Goal: Task Accomplishment & Management: Manage account settings

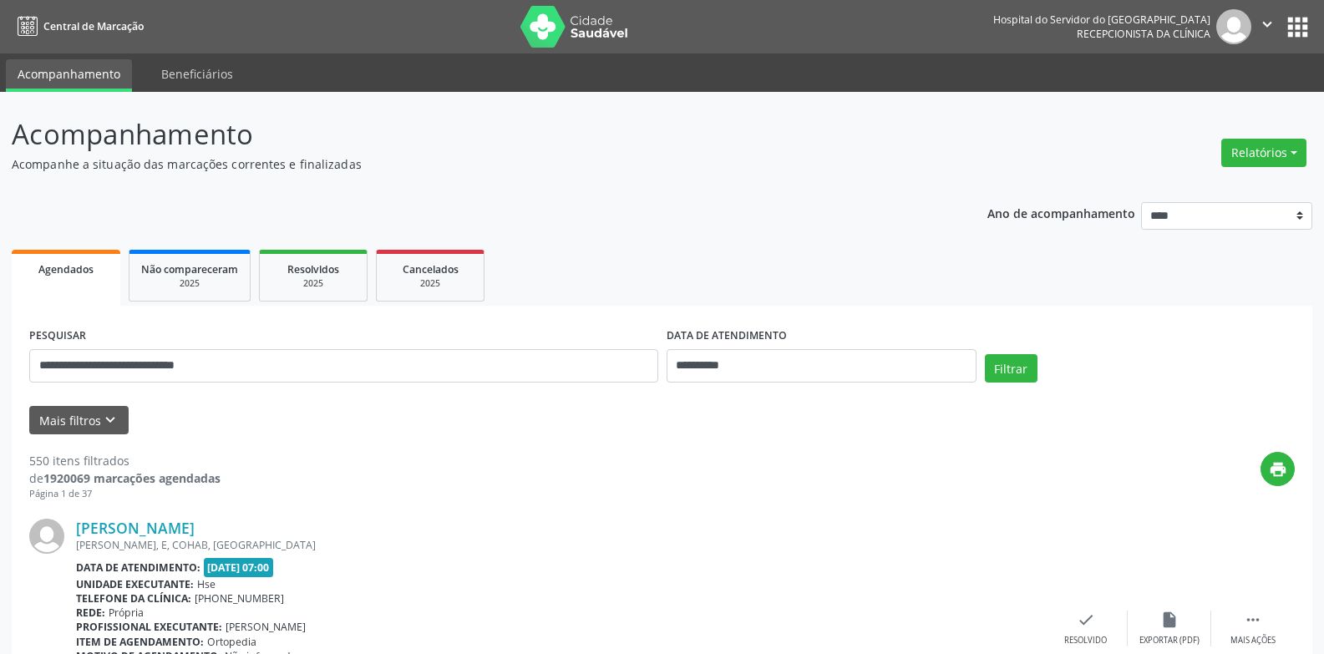
click at [985, 354] on button "Filtrar" at bounding box center [1011, 368] width 53 height 28
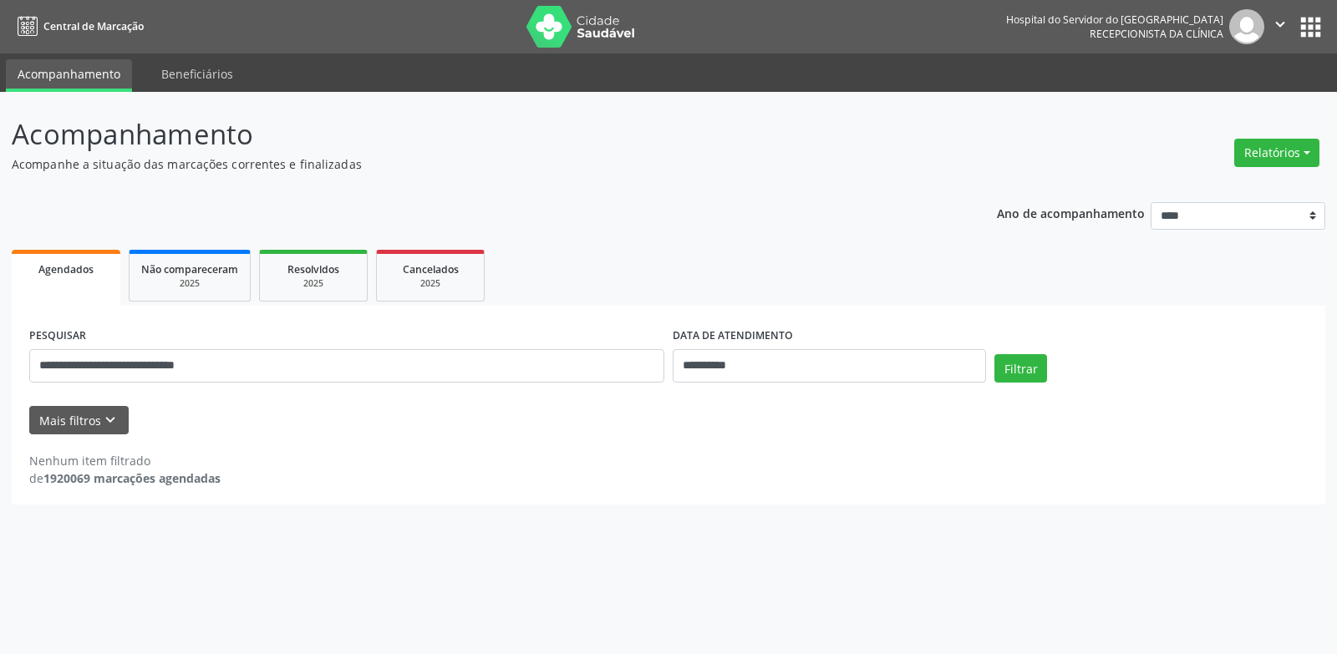
click at [432, 383] on div "**********" at bounding box center [346, 358] width 643 height 71
click at [401, 356] on input "**********" at bounding box center [346, 365] width 635 height 33
type input "**********"
click at [994, 354] on button "Filtrar" at bounding box center [1020, 368] width 53 height 28
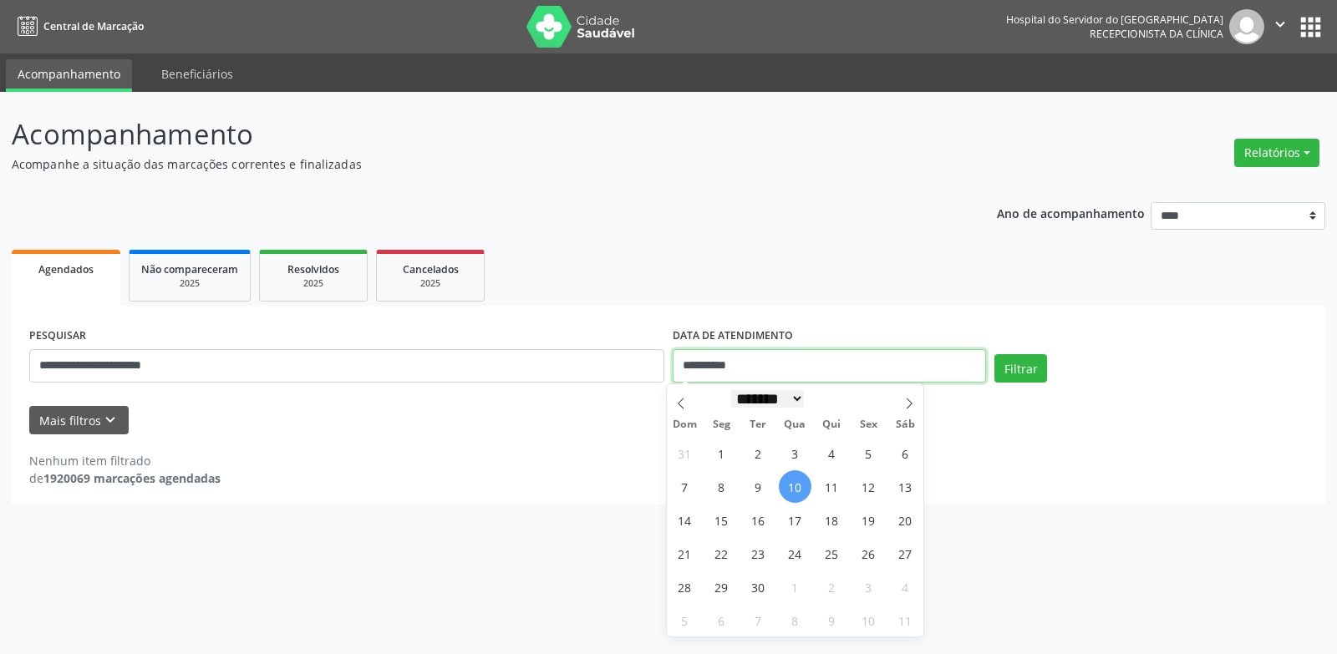
click at [794, 373] on input "**********" at bounding box center [828, 365] width 313 height 33
click at [994, 354] on button "Filtrar" at bounding box center [1020, 368] width 53 height 28
click at [1030, 374] on button "Filtrar" at bounding box center [1020, 368] width 53 height 28
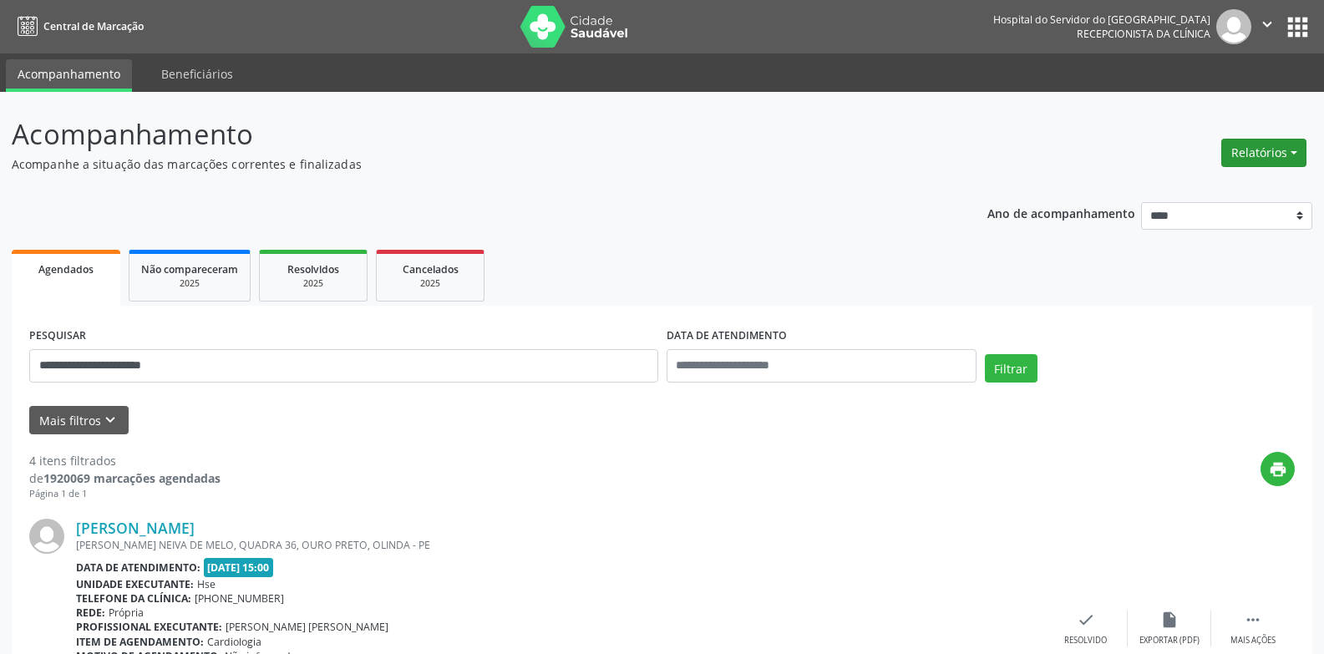
click at [1253, 149] on button "Relatórios" at bounding box center [1263, 153] width 85 height 28
drag, startPoint x: 843, startPoint y: 204, endPoint x: 419, endPoint y: 228, distance: 424.2
click at [71, 413] on button "Mais filtros keyboard_arrow_down" at bounding box center [78, 420] width 99 height 29
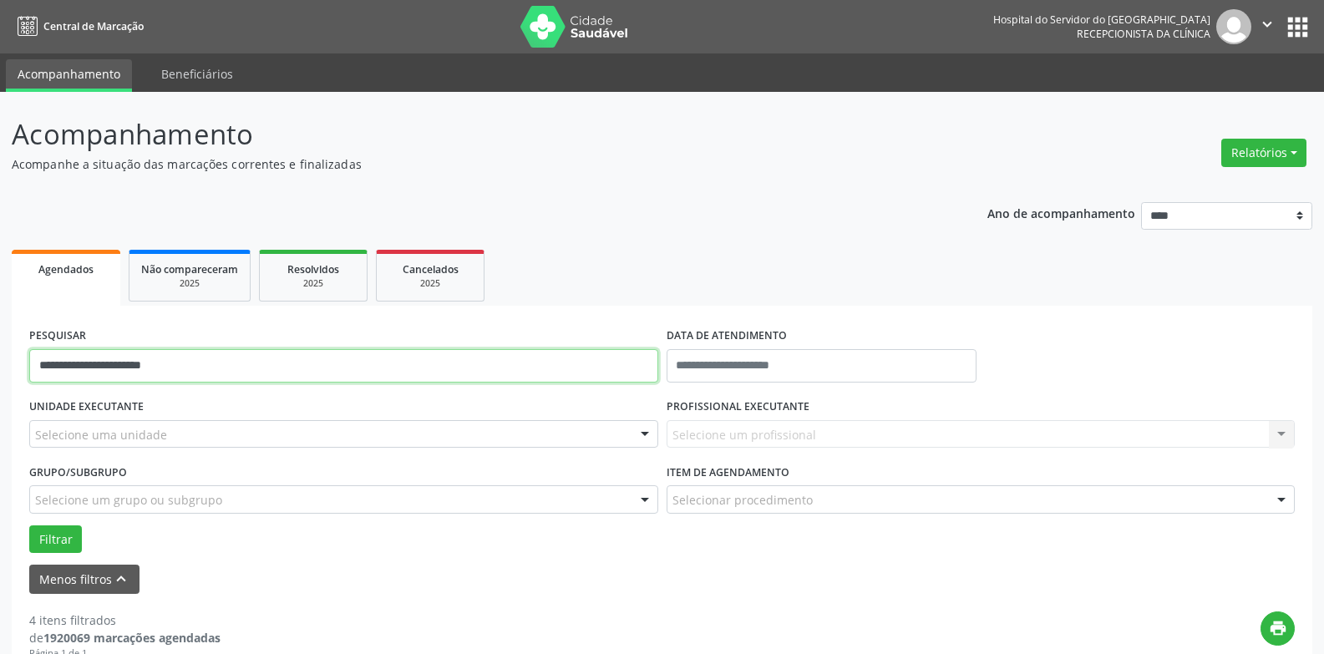
click at [256, 366] on input "**********" at bounding box center [343, 365] width 629 height 33
click at [255, 365] on input "**********" at bounding box center [343, 365] width 629 height 33
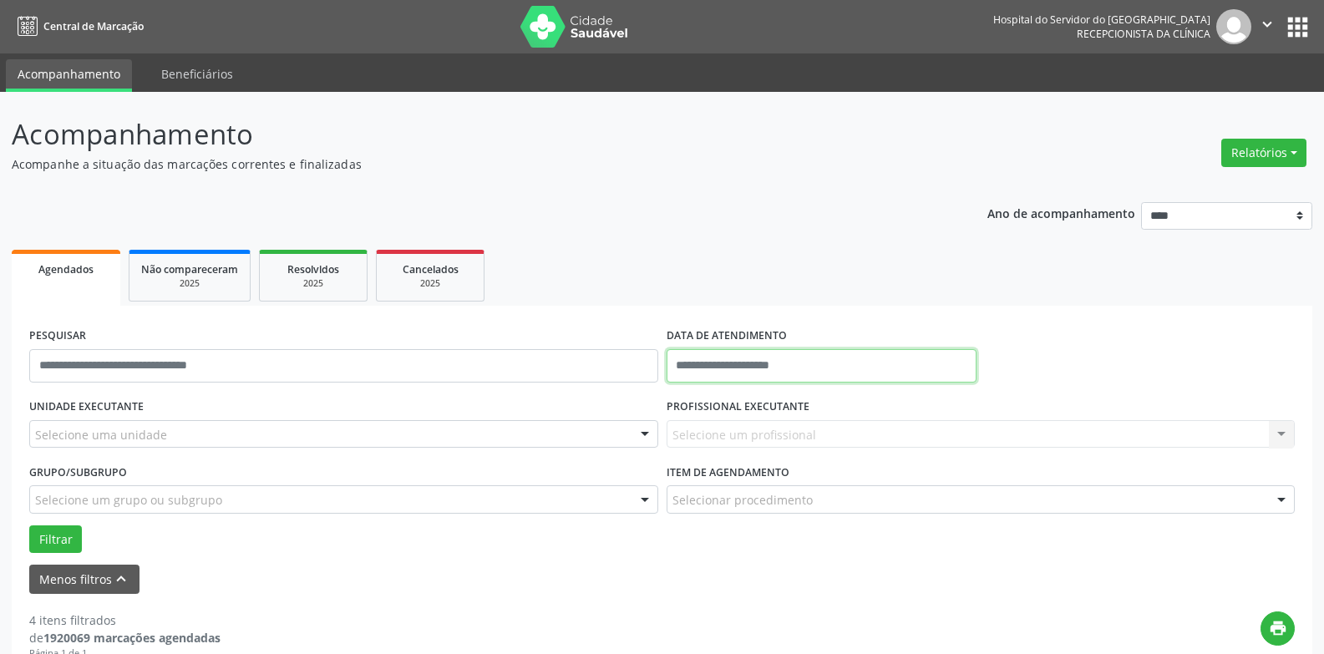
click at [725, 375] on body "Central de Marcação Hospital do Servidor do [GEOGRAPHIC_DATA] Recepcionista da …" at bounding box center [662, 327] width 1324 height 654
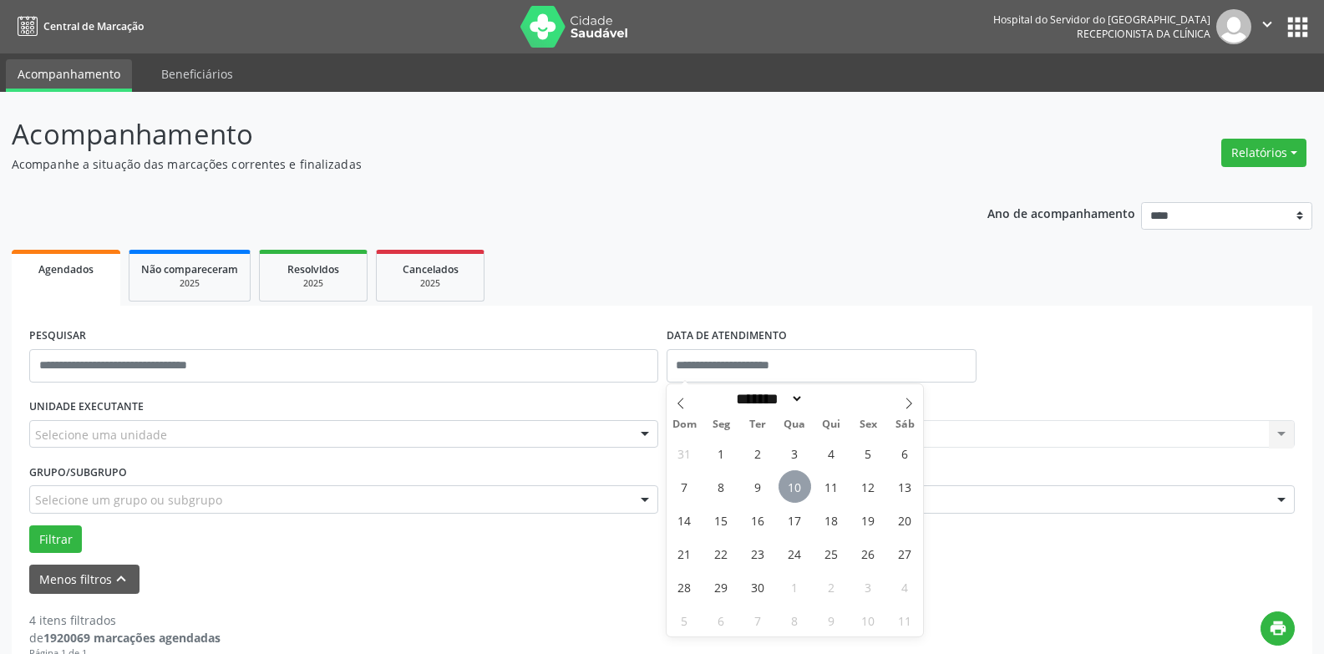
click at [784, 479] on span "10" at bounding box center [795, 486] width 33 height 33
type input "**********"
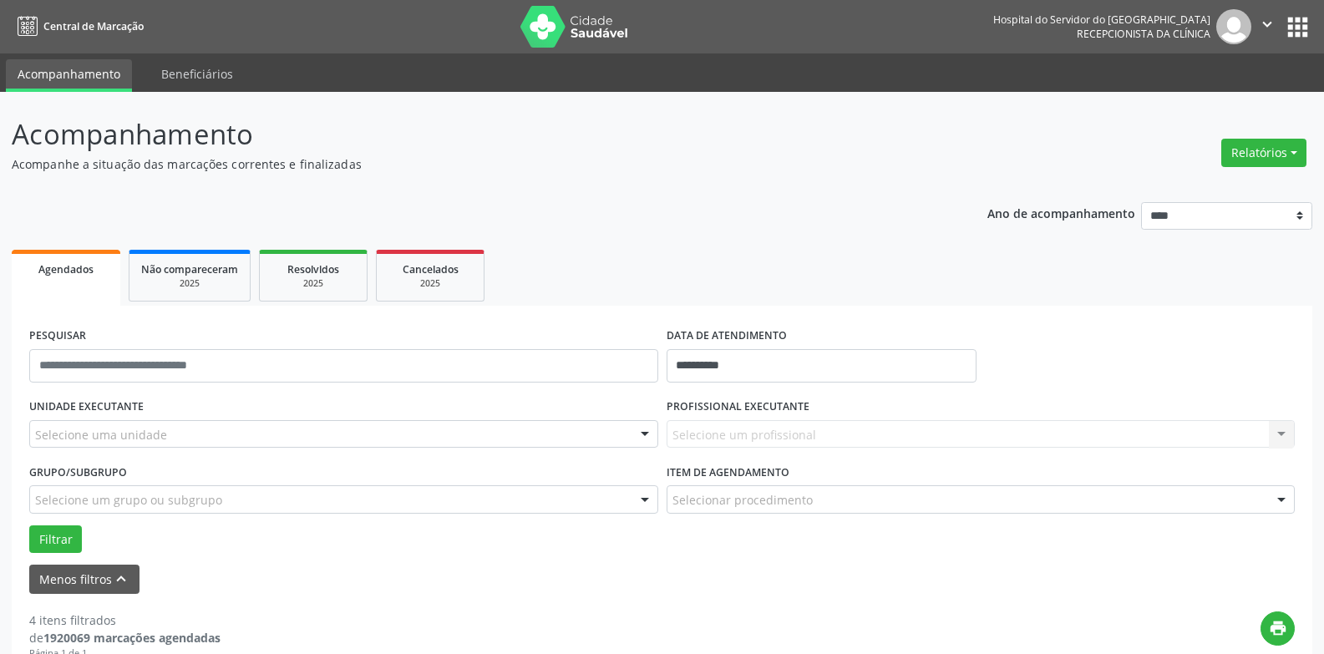
click at [760, 431] on div "Selecione um profissional Nenhum resultado encontrado para: " " Não há nenhuma …" at bounding box center [981, 434] width 629 height 28
click at [540, 429] on div "Selecione uma unidade" at bounding box center [343, 434] width 629 height 28
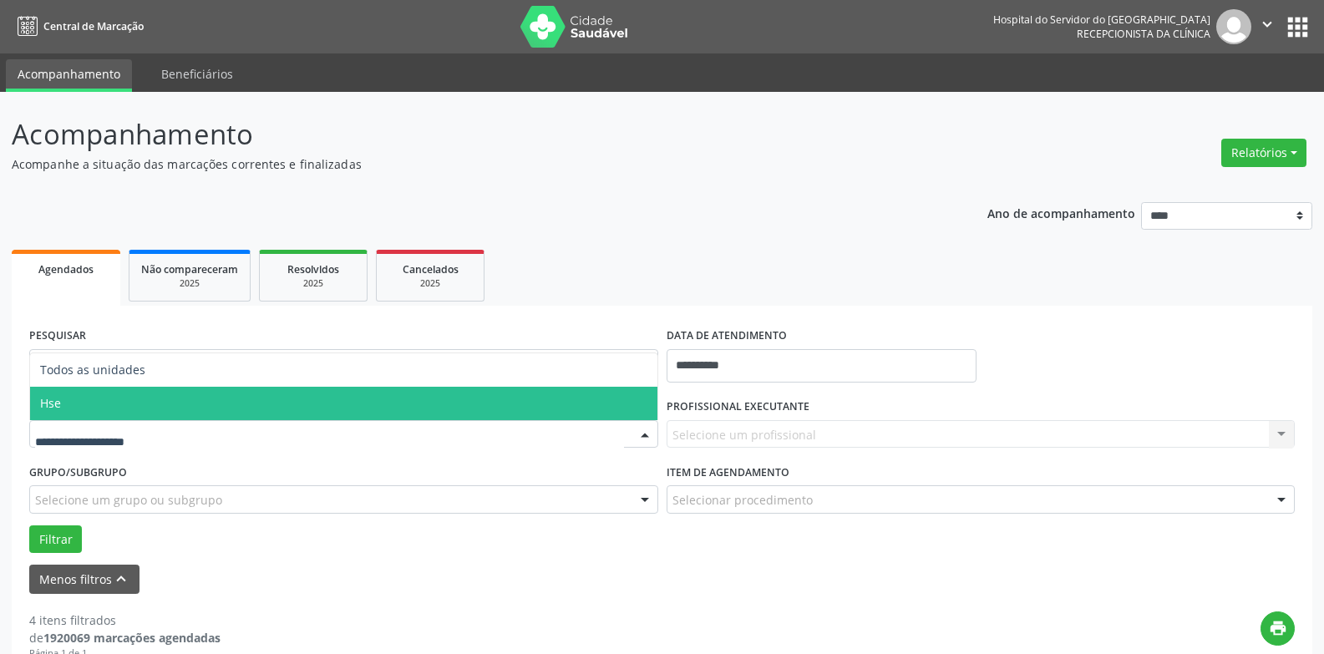
click at [241, 415] on span "Hse" at bounding box center [343, 403] width 627 height 33
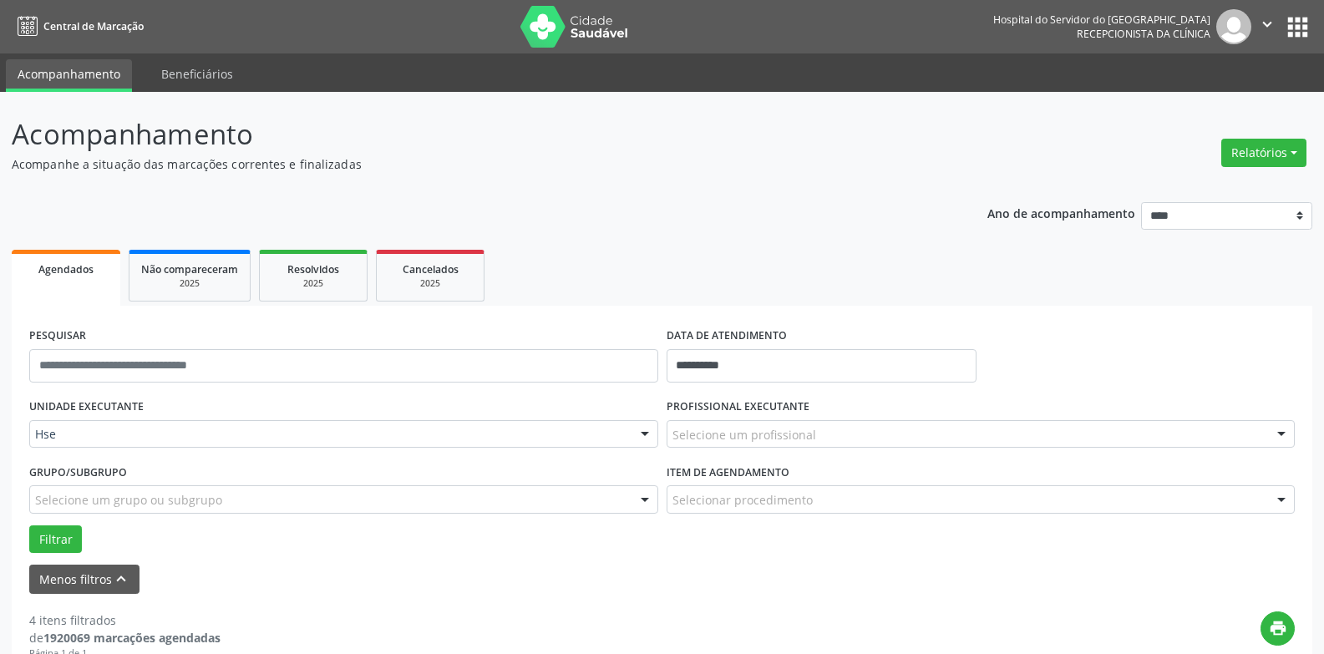
click at [768, 445] on div "Selecione um profissional" at bounding box center [981, 434] width 629 height 28
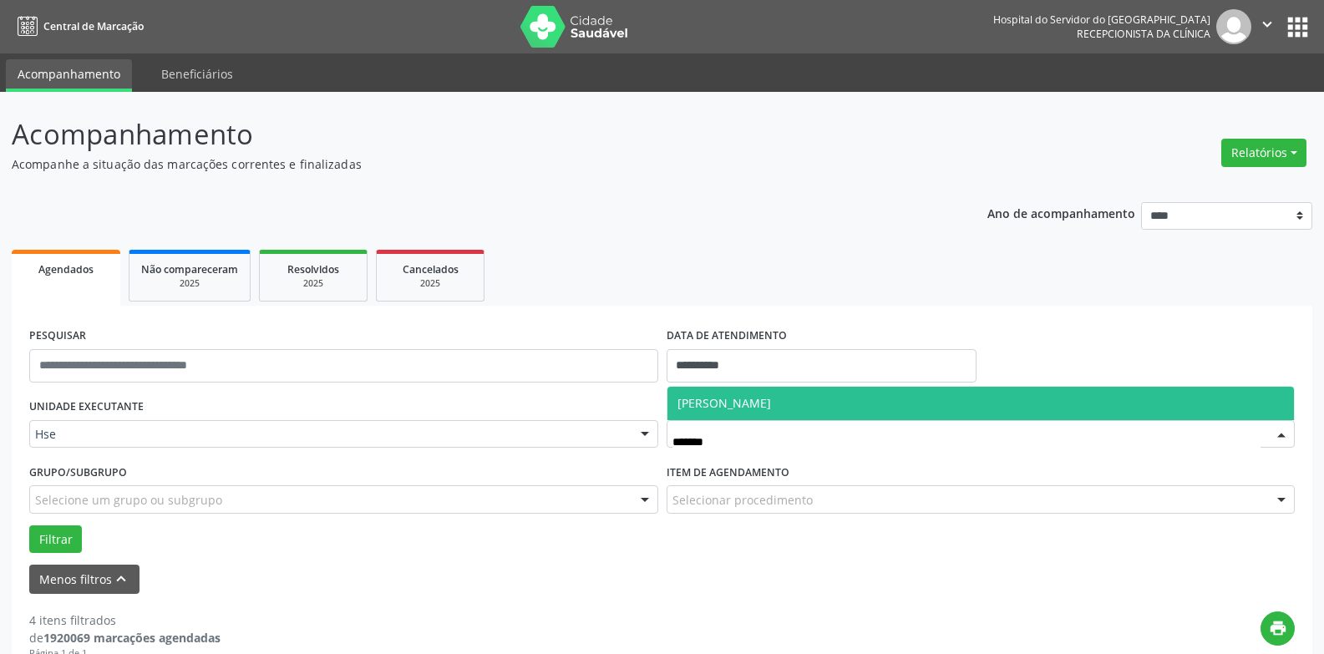
type input "********"
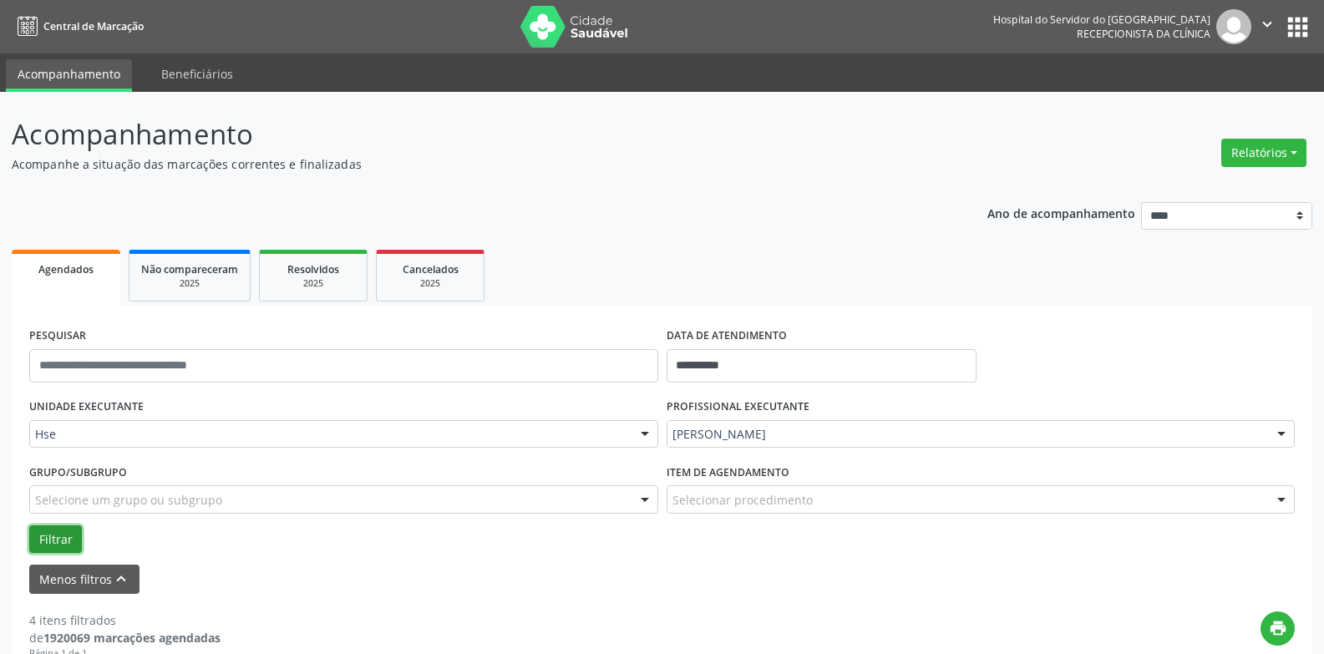
drag, startPoint x: 70, startPoint y: 533, endPoint x: 88, endPoint y: 540, distance: 19.1
click at [70, 533] on button "Filtrar" at bounding box center [55, 539] width 53 height 28
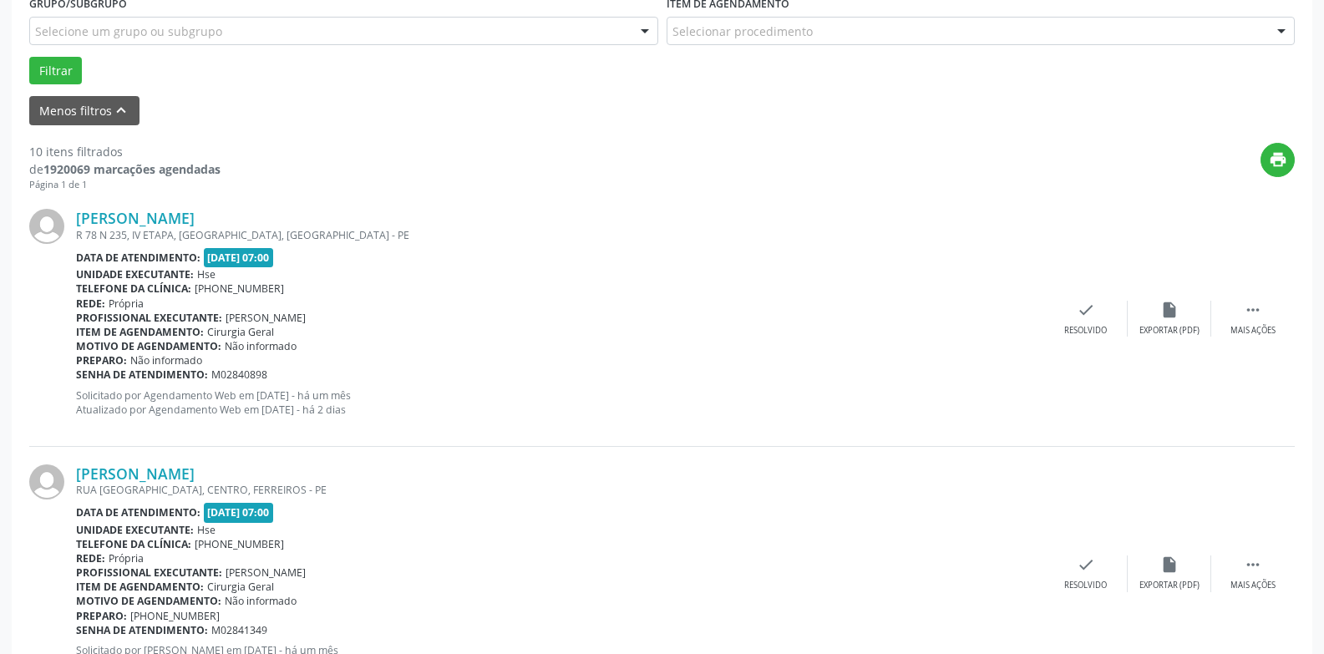
scroll to position [251, 0]
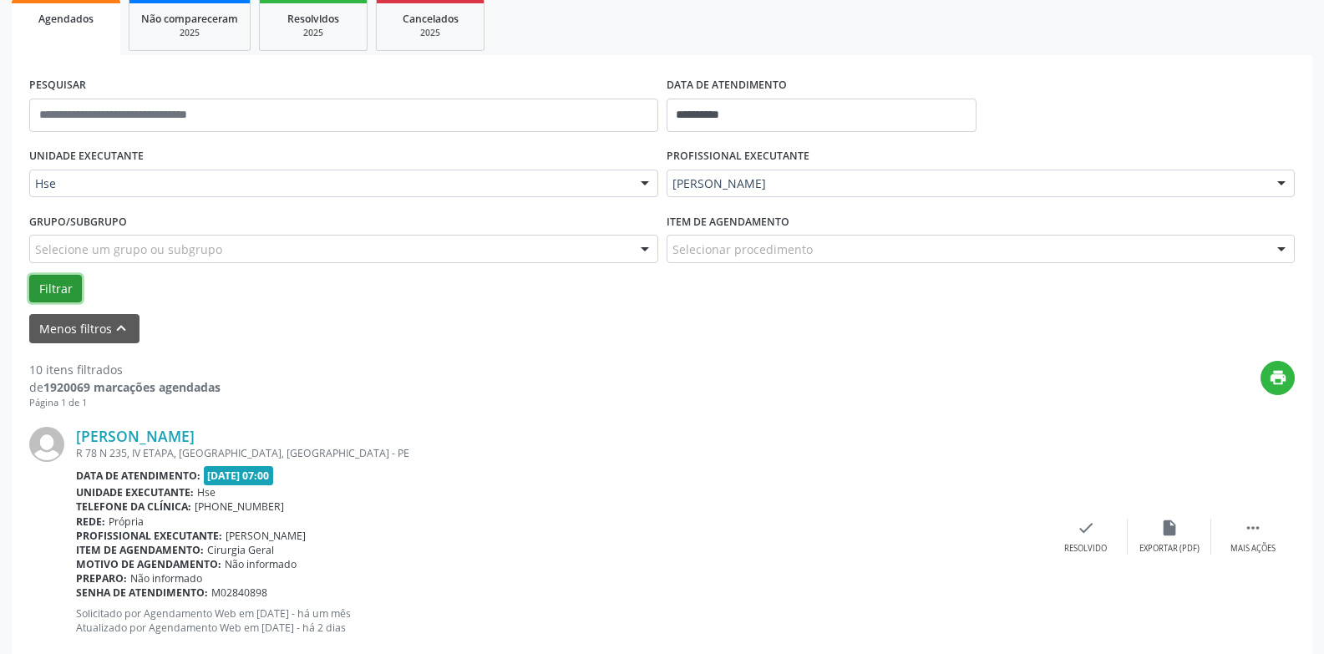
drag, startPoint x: 74, startPoint y: 292, endPoint x: 75, endPoint y: 301, distance: 9.2
click at [73, 292] on button "Filtrar" at bounding box center [55, 289] width 53 height 28
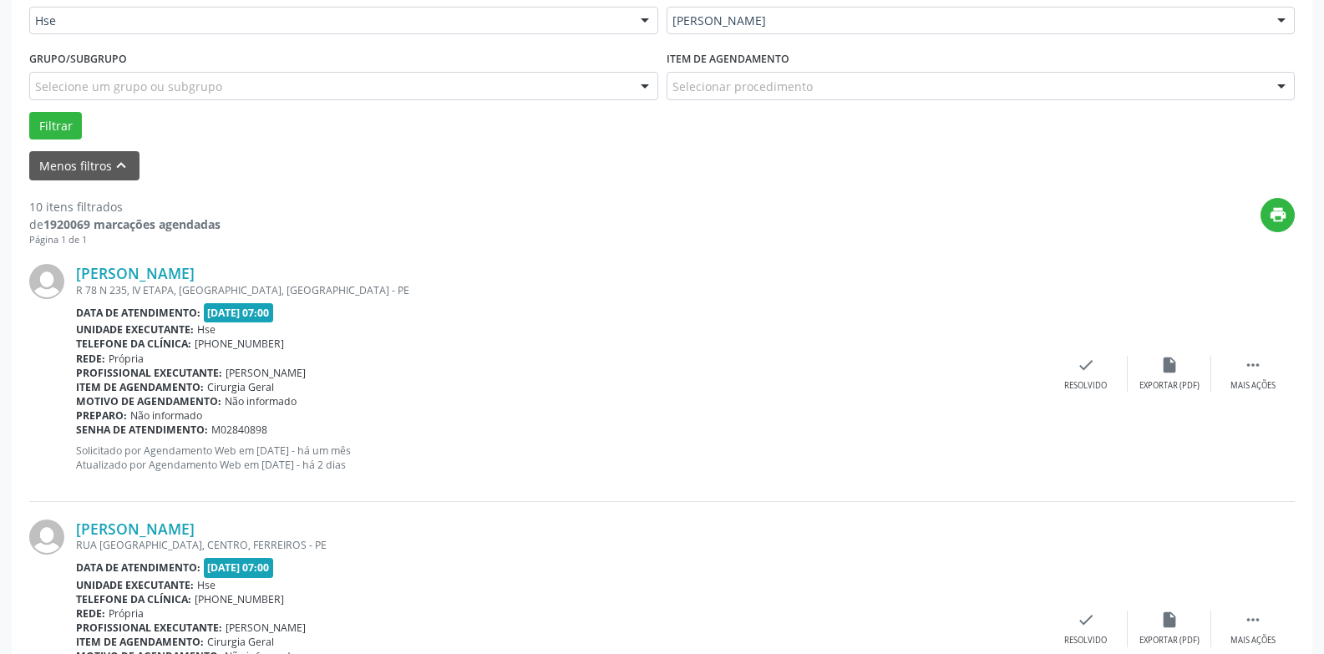
scroll to position [871, 0]
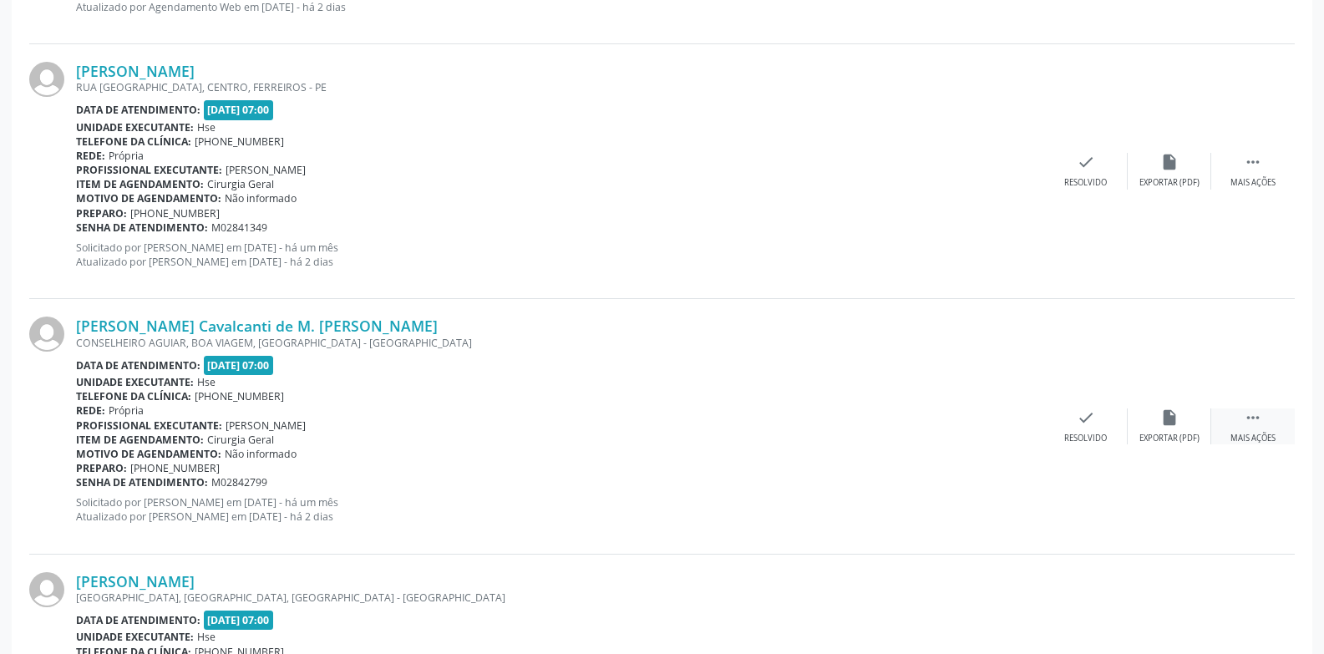
click at [1269, 433] on div "Mais ações" at bounding box center [1252, 439] width 45 height 12
click at [1170, 434] on div "Não compareceu" at bounding box center [1169, 439] width 71 height 12
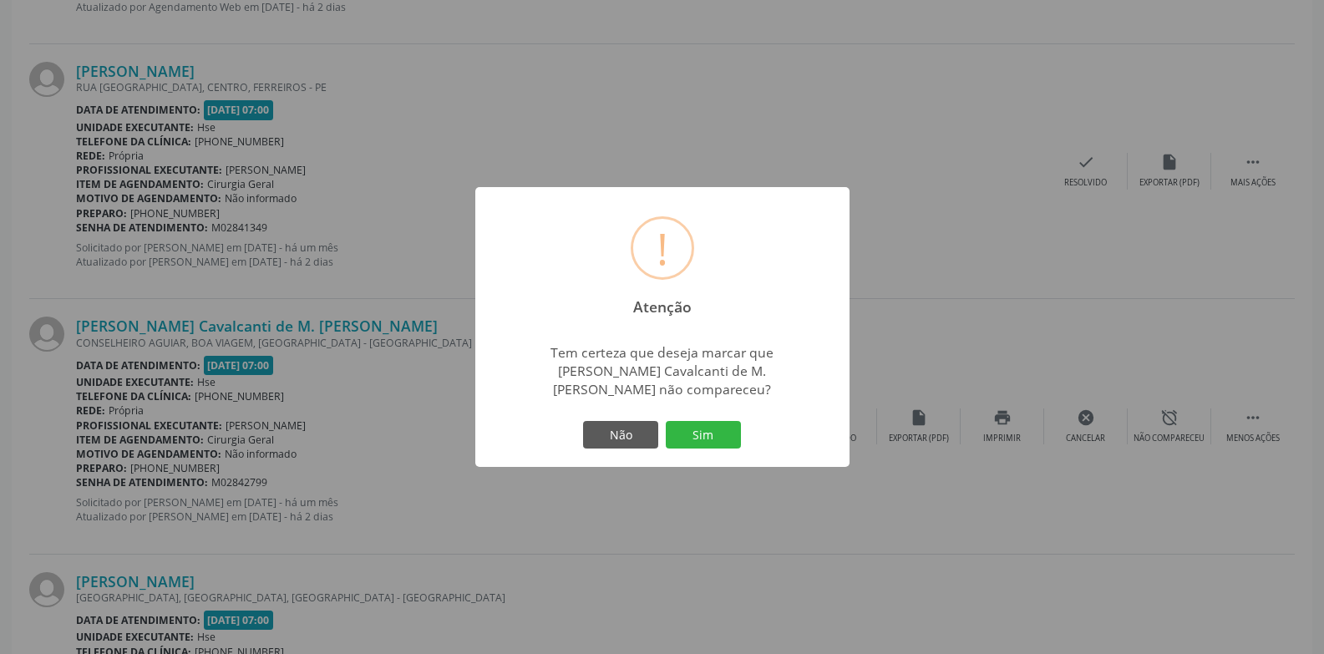
click at [713, 449] on button "Sim" at bounding box center [703, 435] width 75 height 28
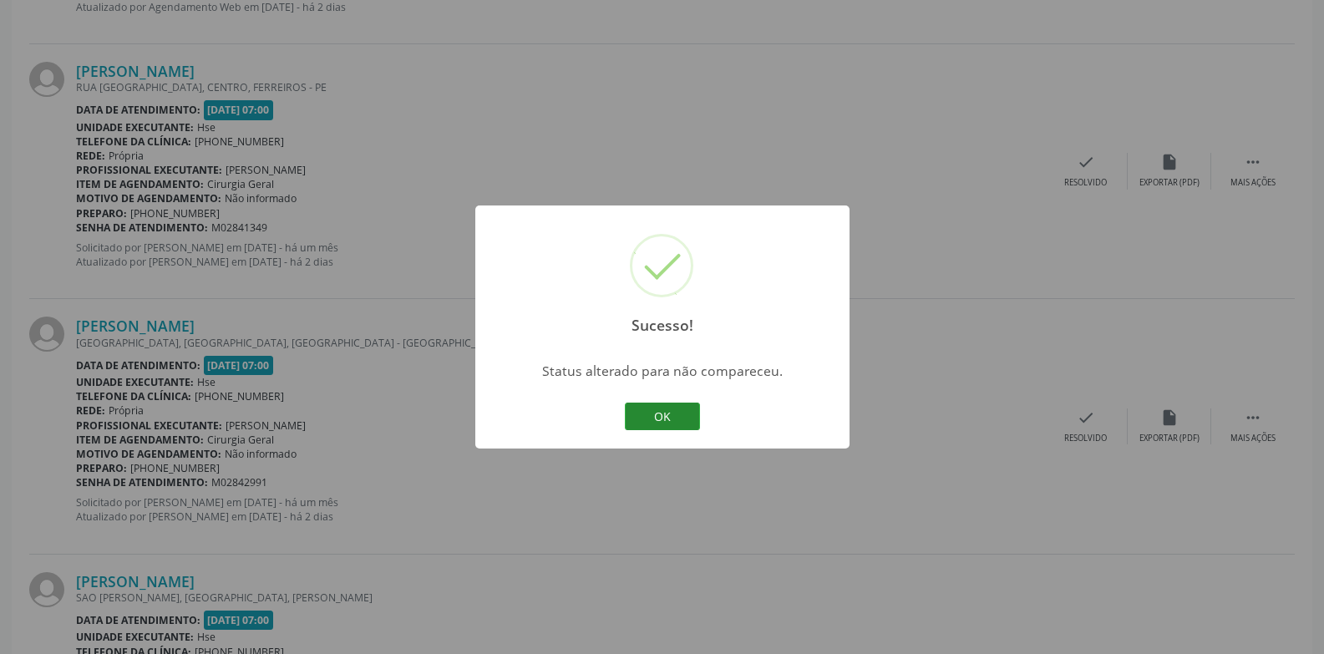
click at [637, 424] on button "OK" at bounding box center [662, 417] width 75 height 28
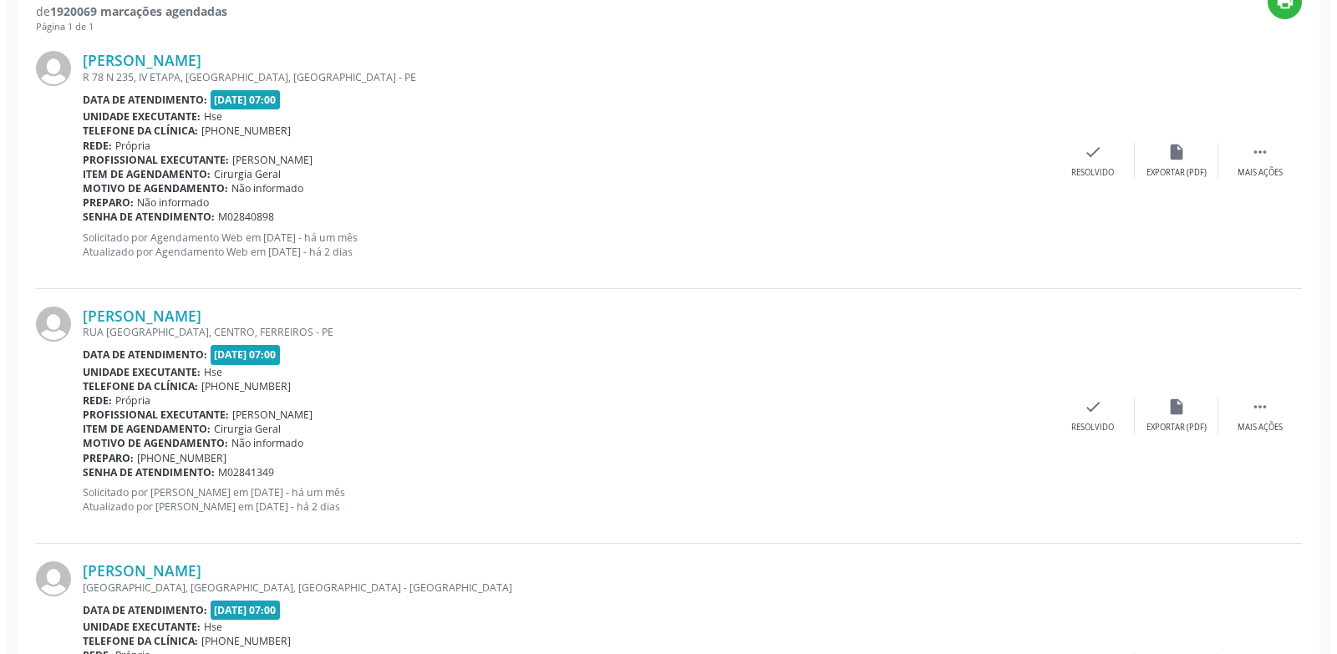
scroll to position [454, 0]
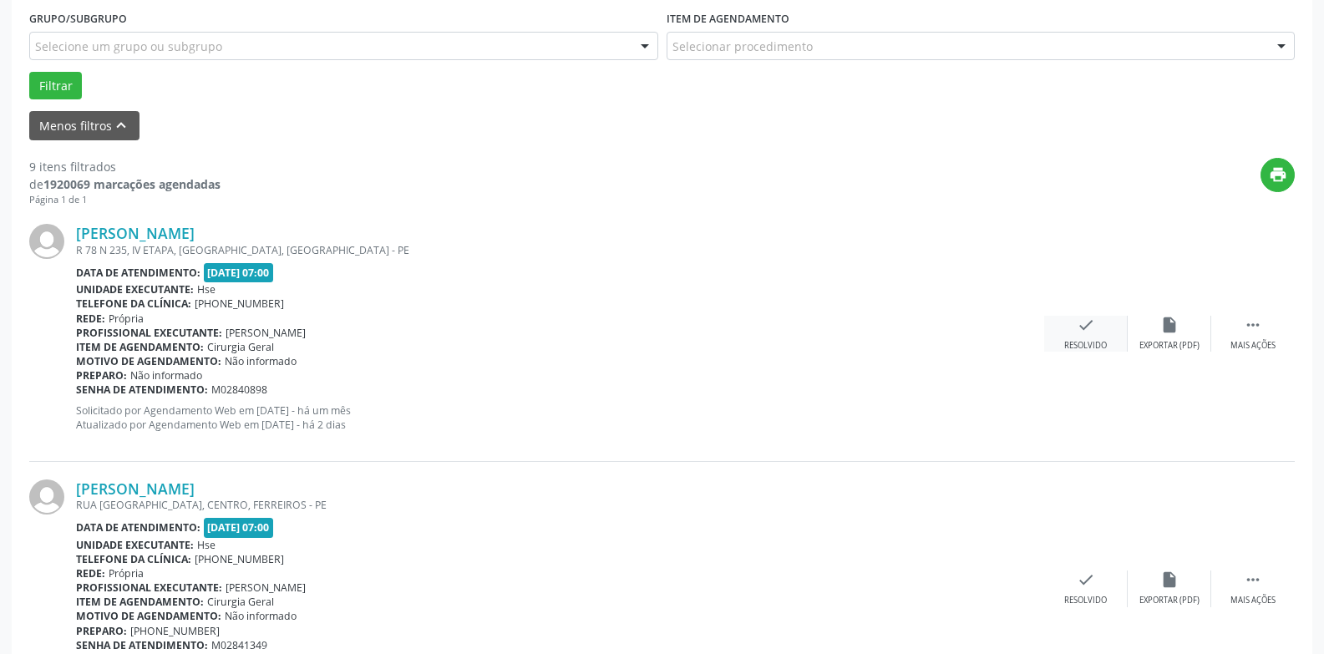
click at [1103, 338] on div "check Resolvido" at bounding box center [1086, 334] width 84 height 36
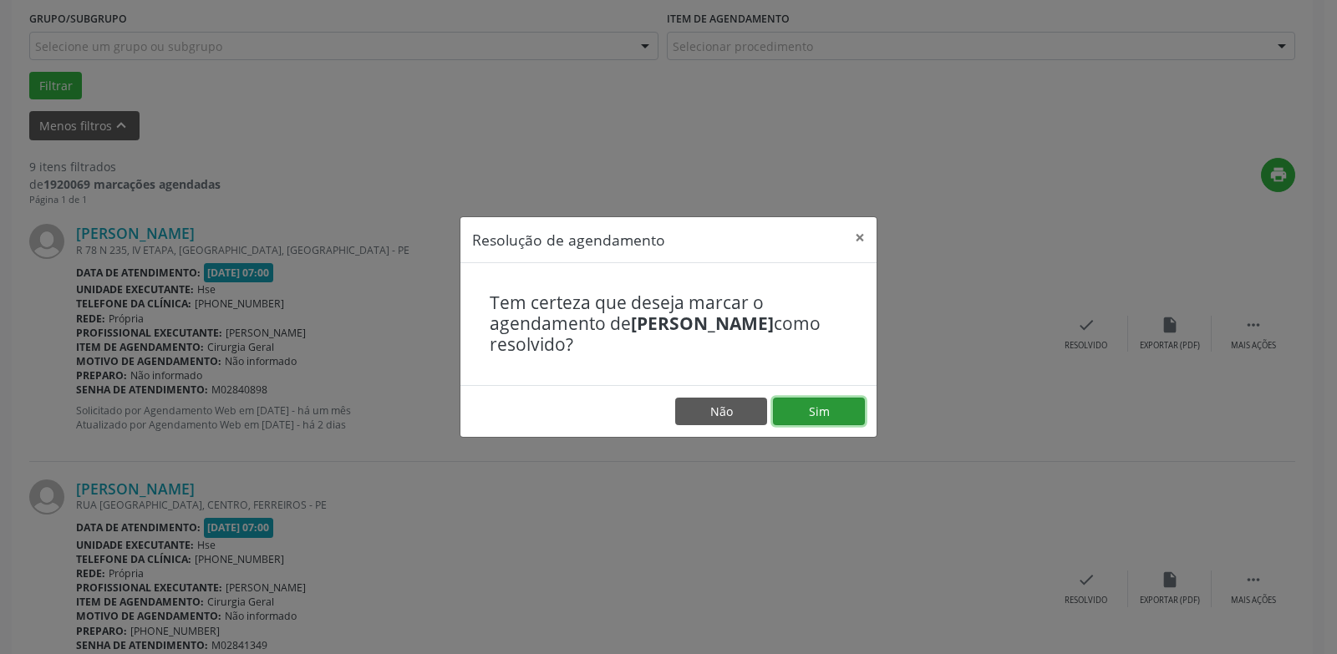
click at [838, 412] on button "Sim" at bounding box center [819, 412] width 92 height 28
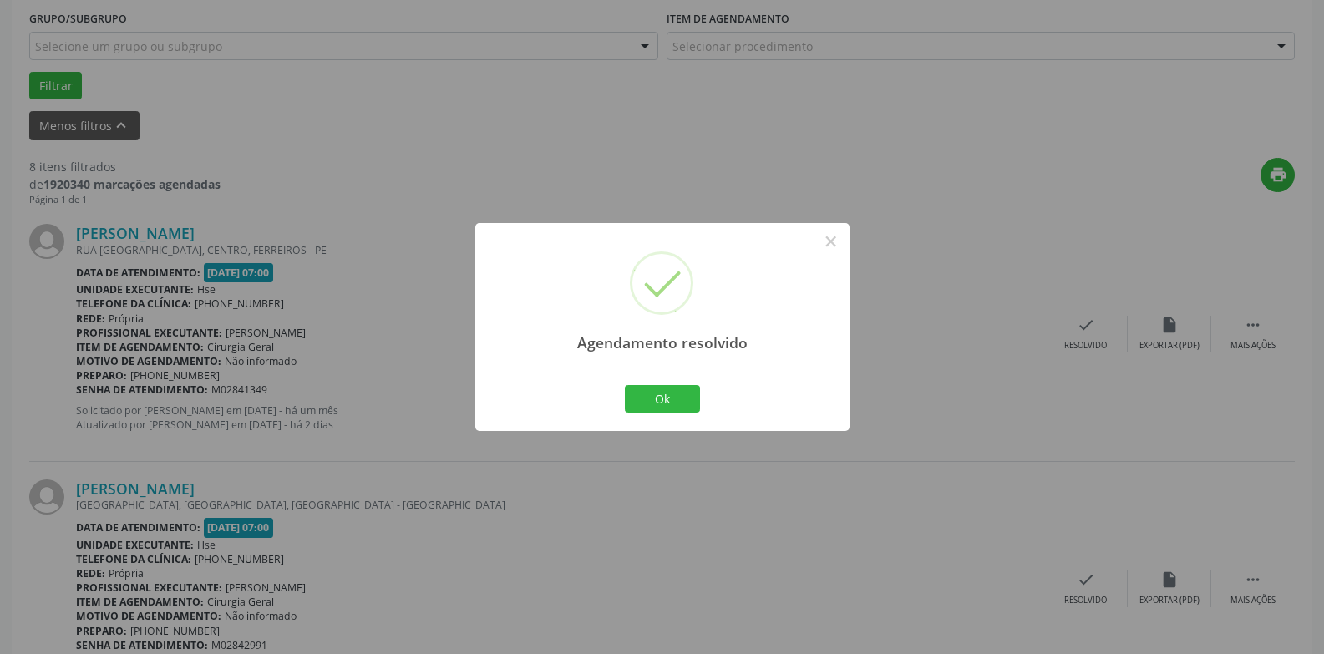
click at [734, 381] on div "Agendamento resolvido × Ok Cancel" at bounding box center [662, 327] width 374 height 208
click at [677, 393] on button "Ok" at bounding box center [662, 399] width 75 height 28
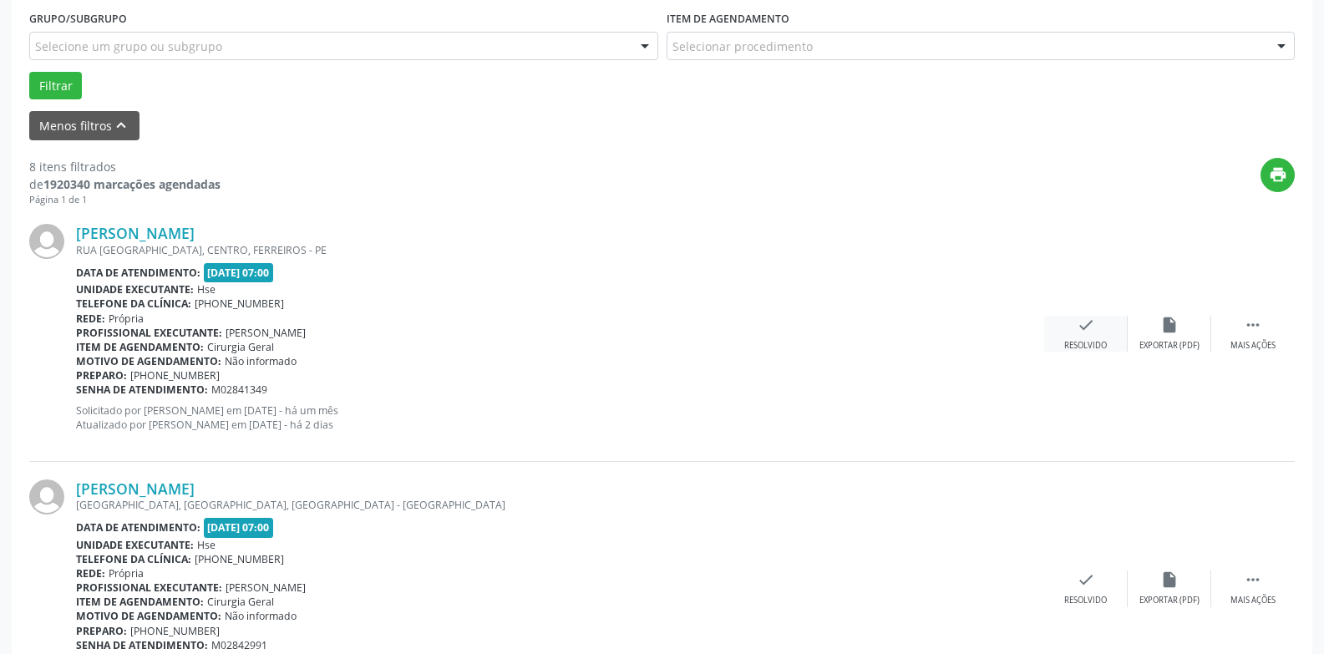
click at [1102, 317] on div "[PERSON_NAME] RUA [GEOGRAPHIC_DATA], CENTRO, [GEOGRAPHIC_DATA] Data de atendime…" at bounding box center [662, 333] width 1266 height 255
click at [1072, 334] on div "check Resolvido" at bounding box center [1086, 334] width 84 height 36
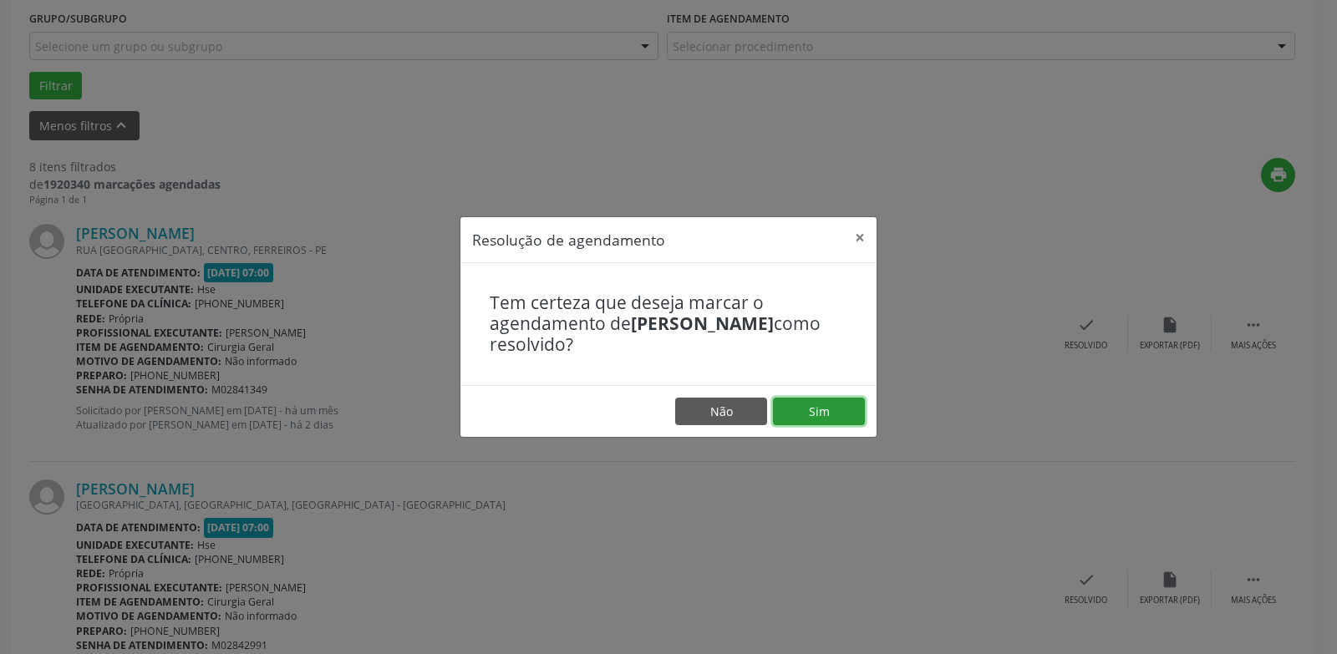
click at [824, 412] on button "Sim" at bounding box center [819, 412] width 92 height 28
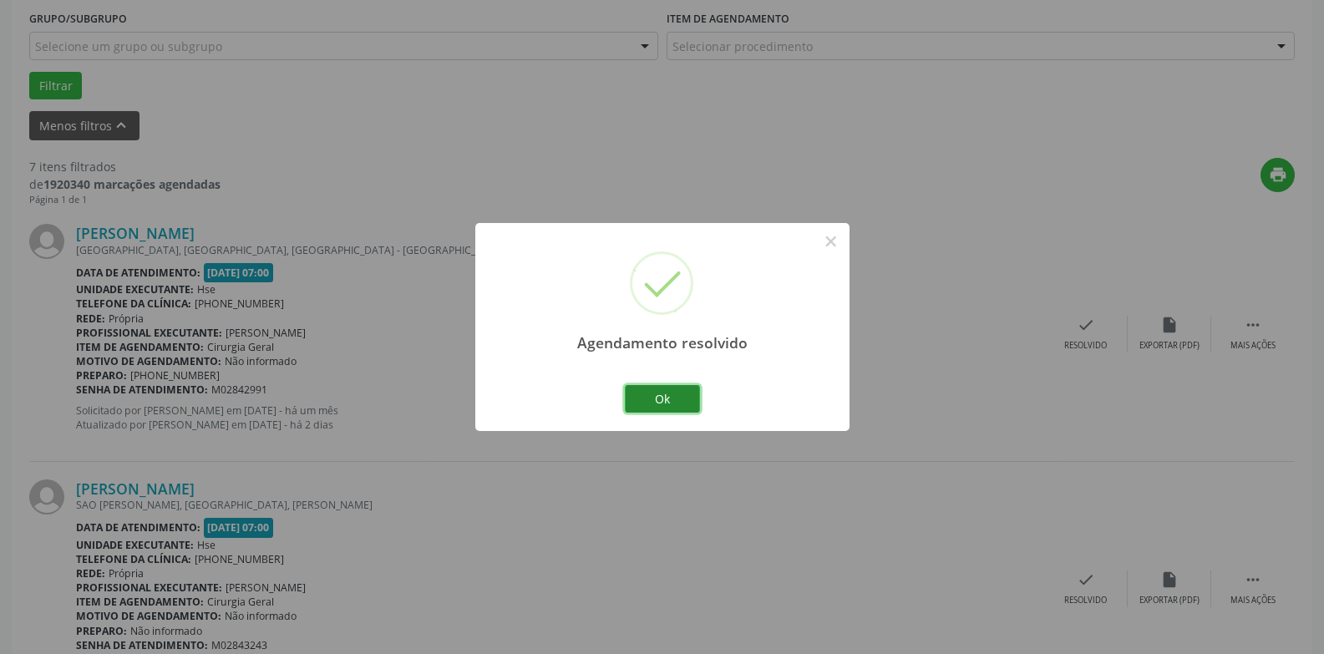
click at [680, 400] on button "Ok" at bounding box center [662, 399] width 75 height 28
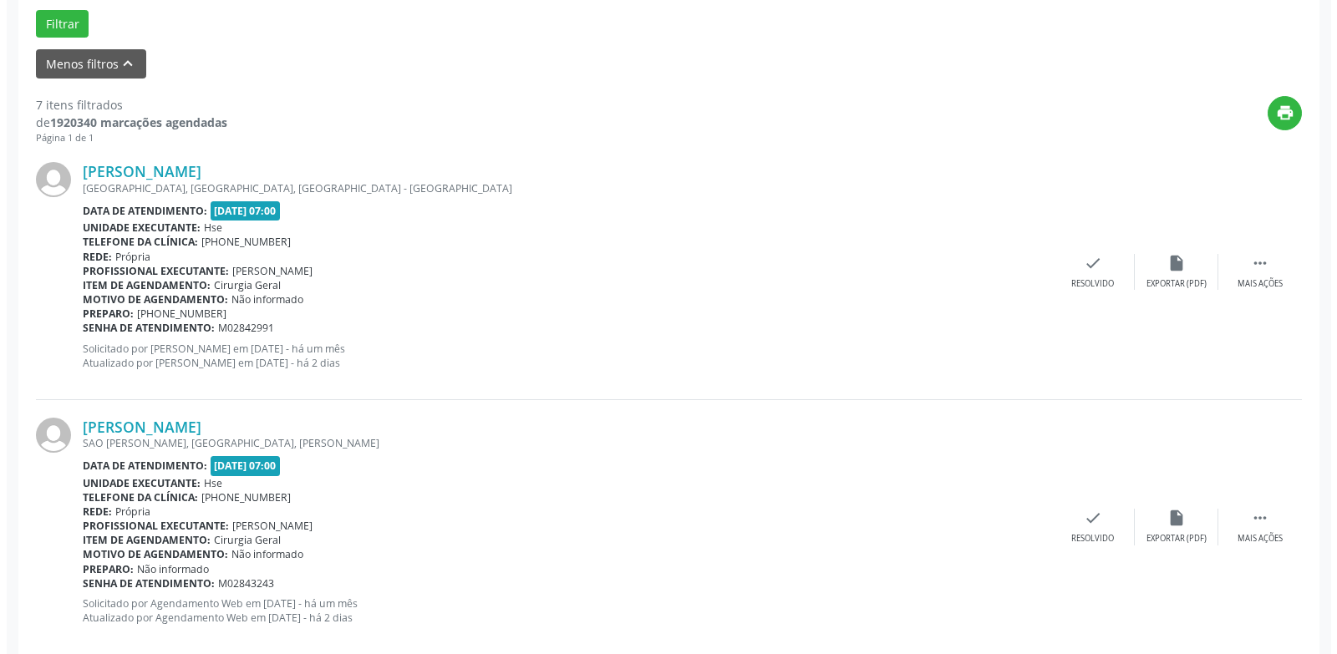
scroll to position [621, 0]
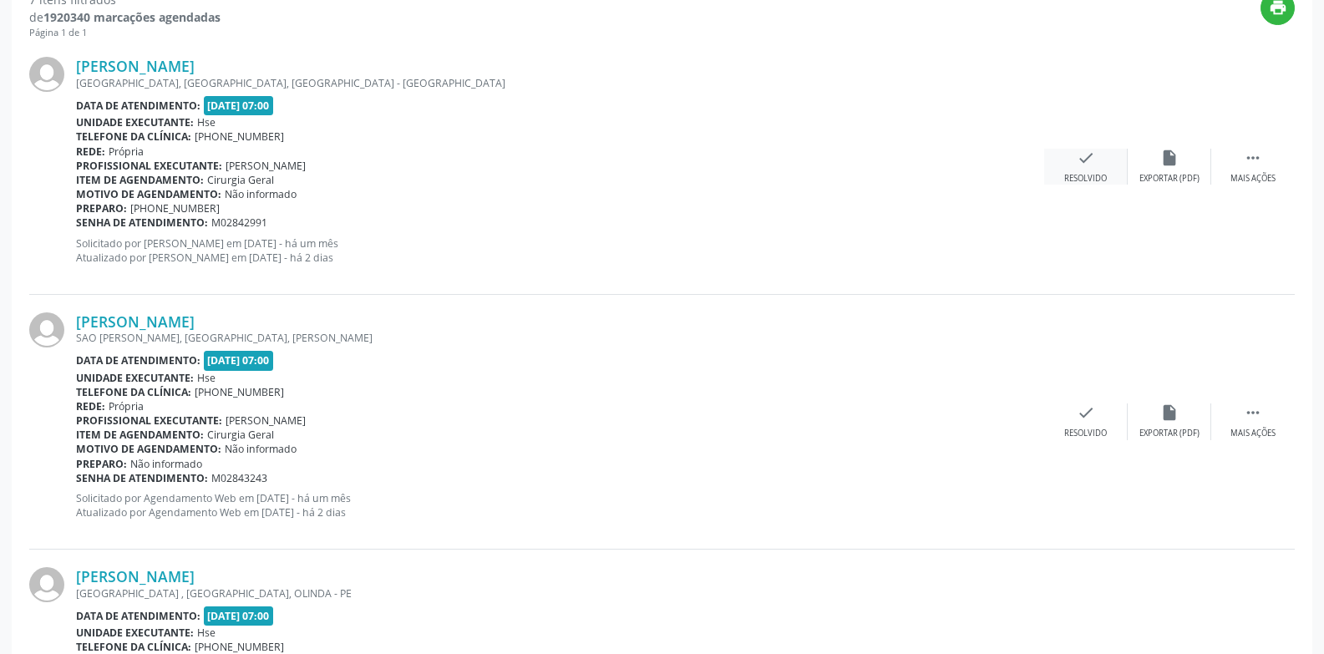
click at [1103, 177] on div "Resolvido" at bounding box center [1085, 179] width 43 height 12
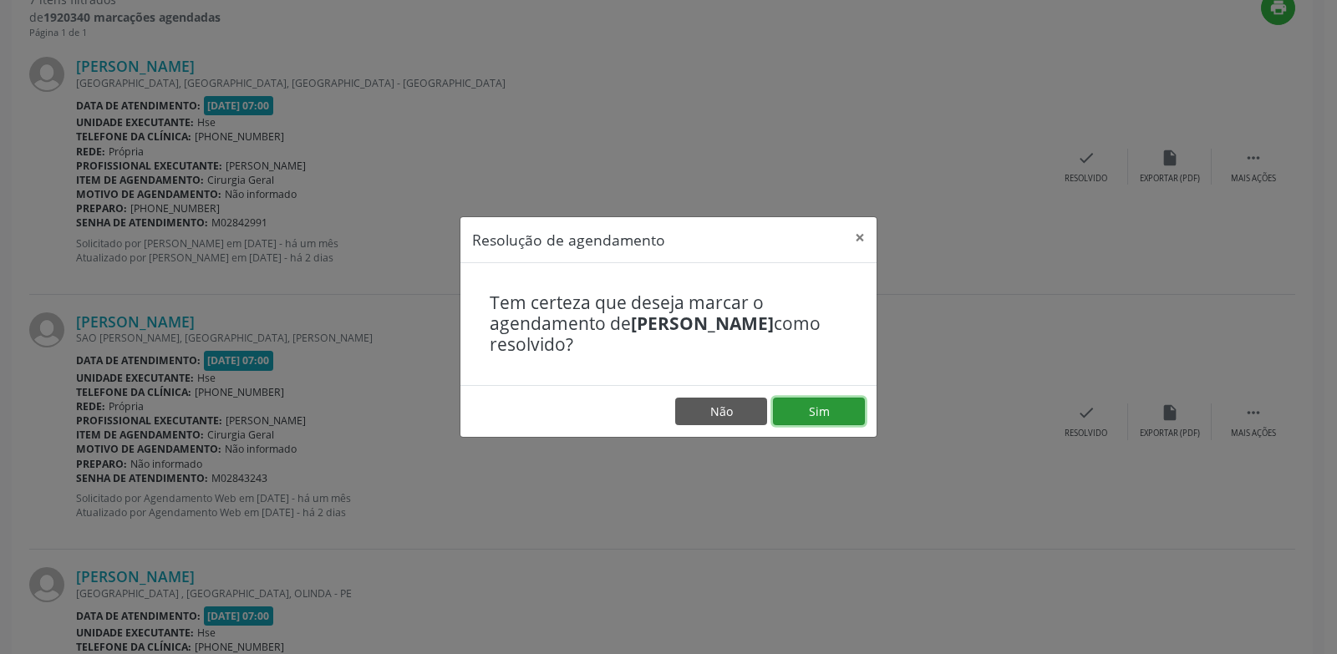
click at [811, 405] on button "Sim" at bounding box center [819, 412] width 92 height 28
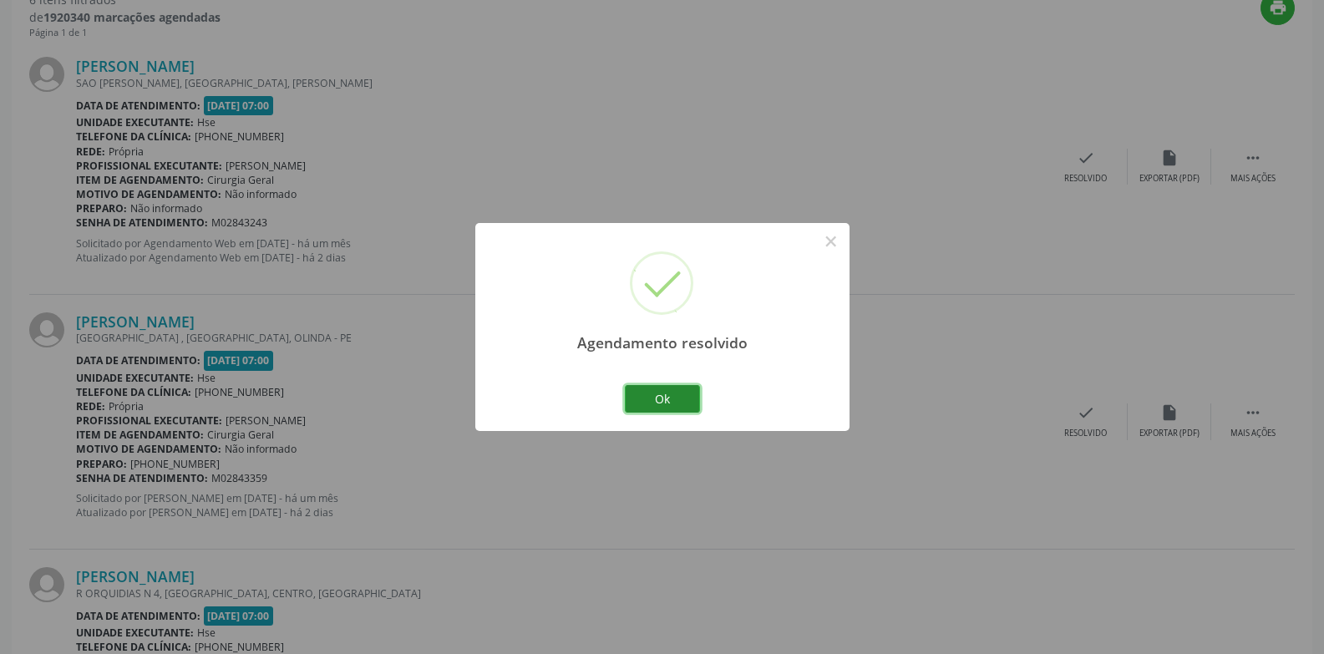
click at [653, 400] on button "Ok" at bounding box center [662, 399] width 75 height 28
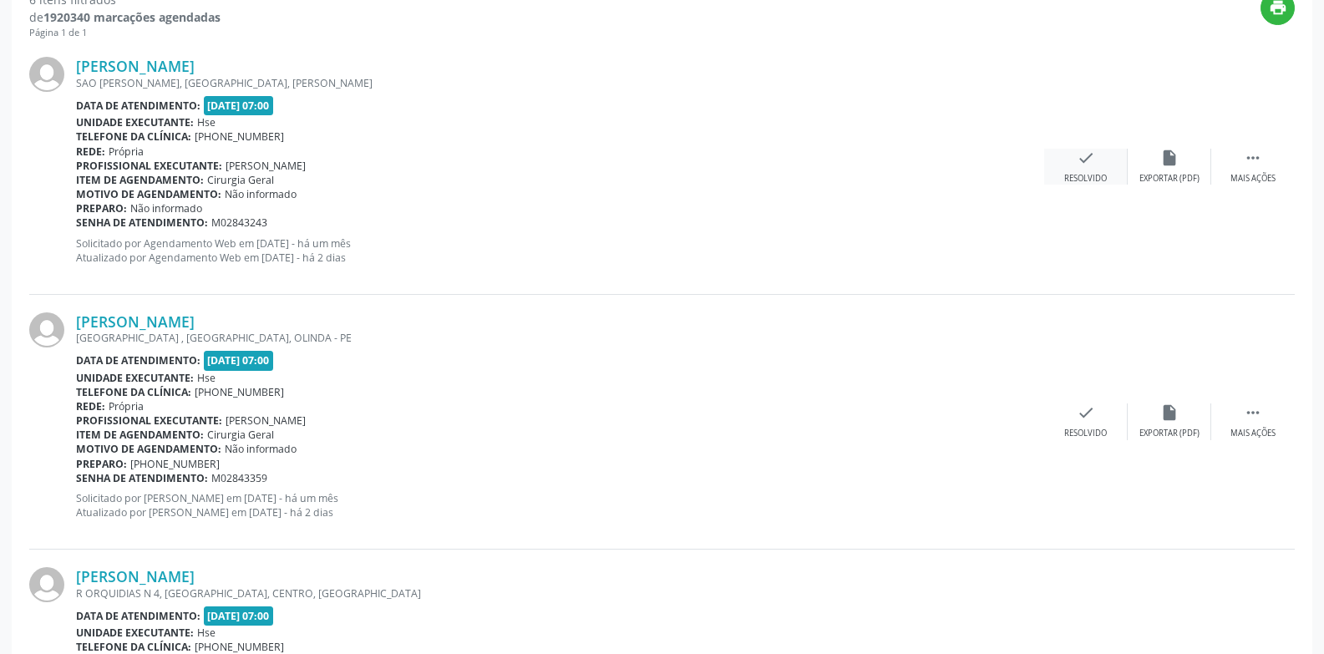
click at [1103, 162] on div "check Resolvido" at bounding box center [1086, 167] width 84 height 36
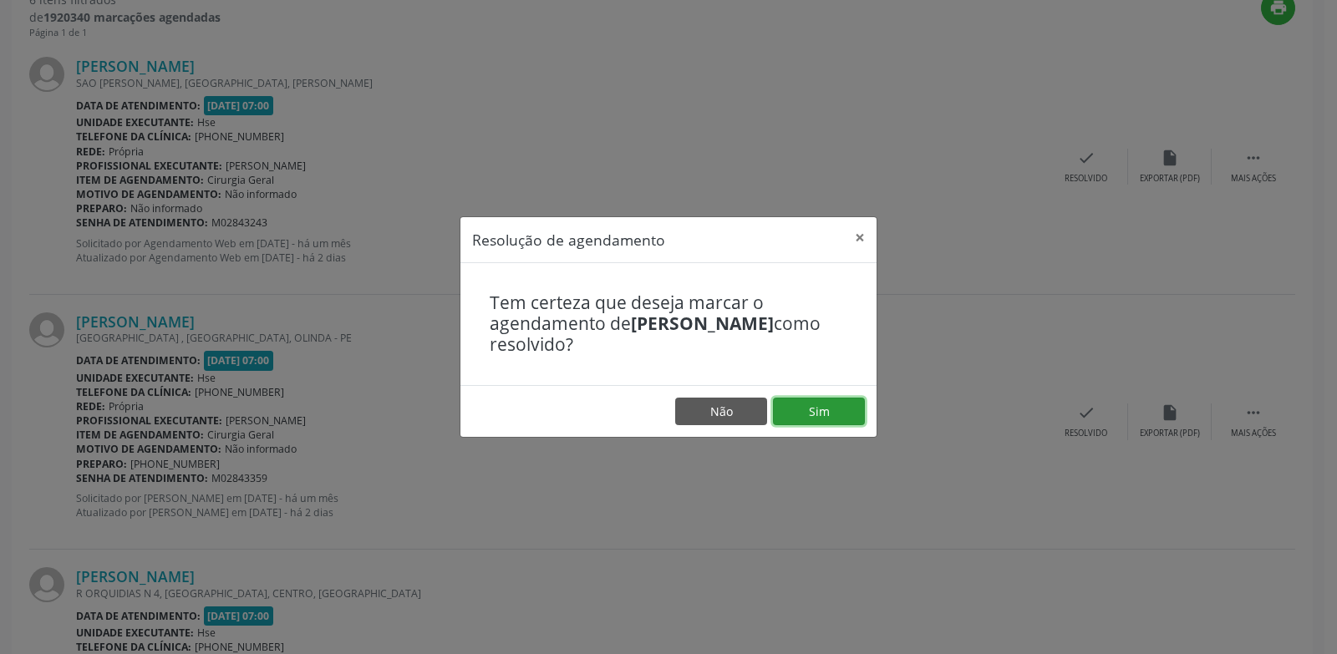
click at [804, 407] on button "Sim" at bounding box center [819, 412] width 92 height 28
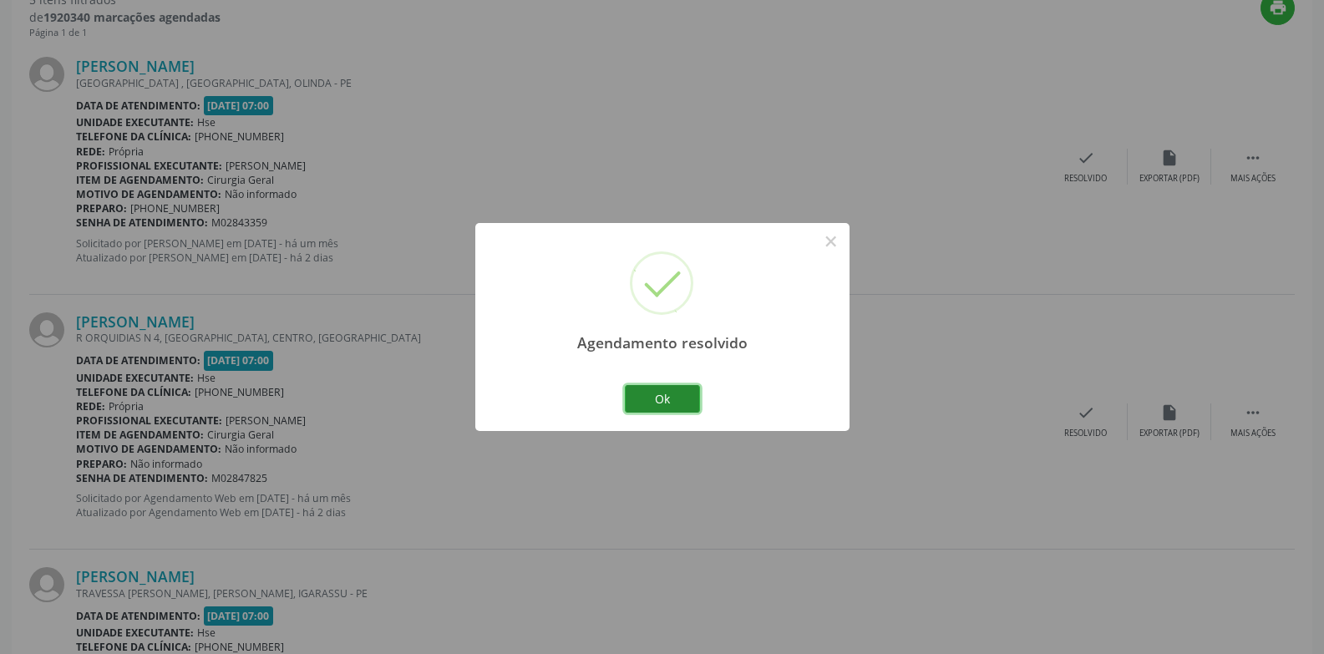
click at [645, 406] on button "Ok" at bounding box center [662, 399] width 75 height 28
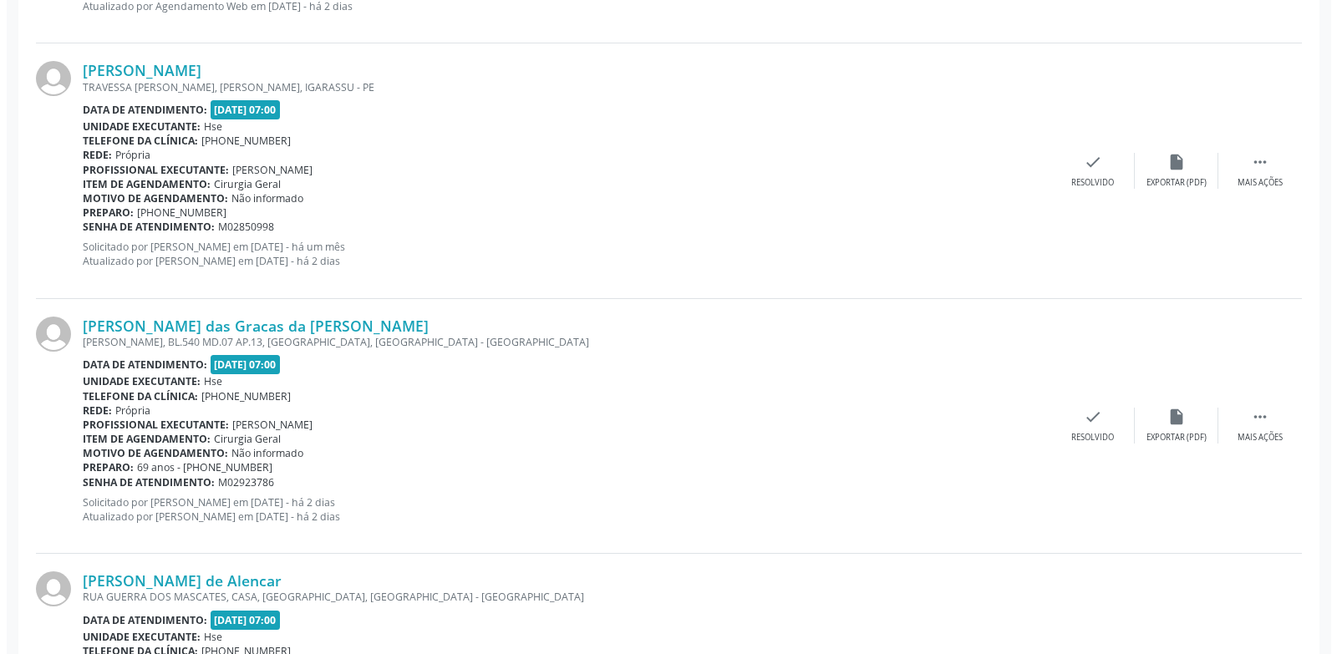
scroll to position [1310, 0]
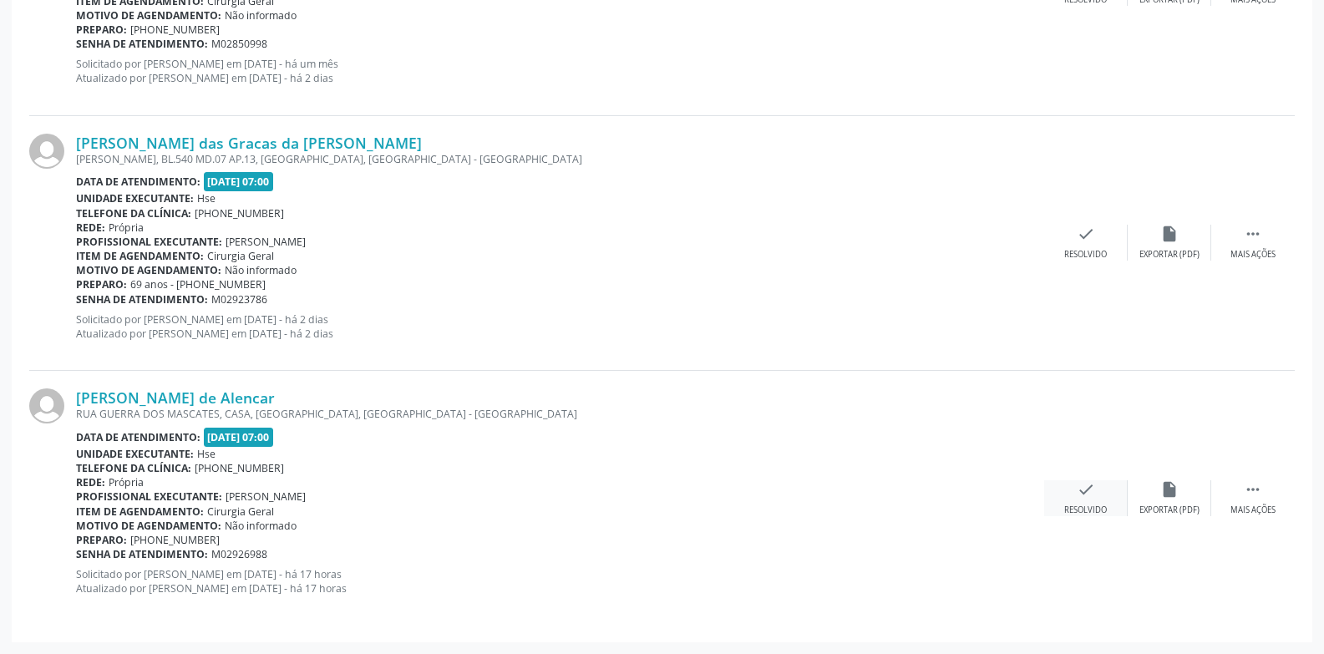
click at [1064, 498] on div "check Resolvido" at bounding box center [1086, 498] width 84 height 36
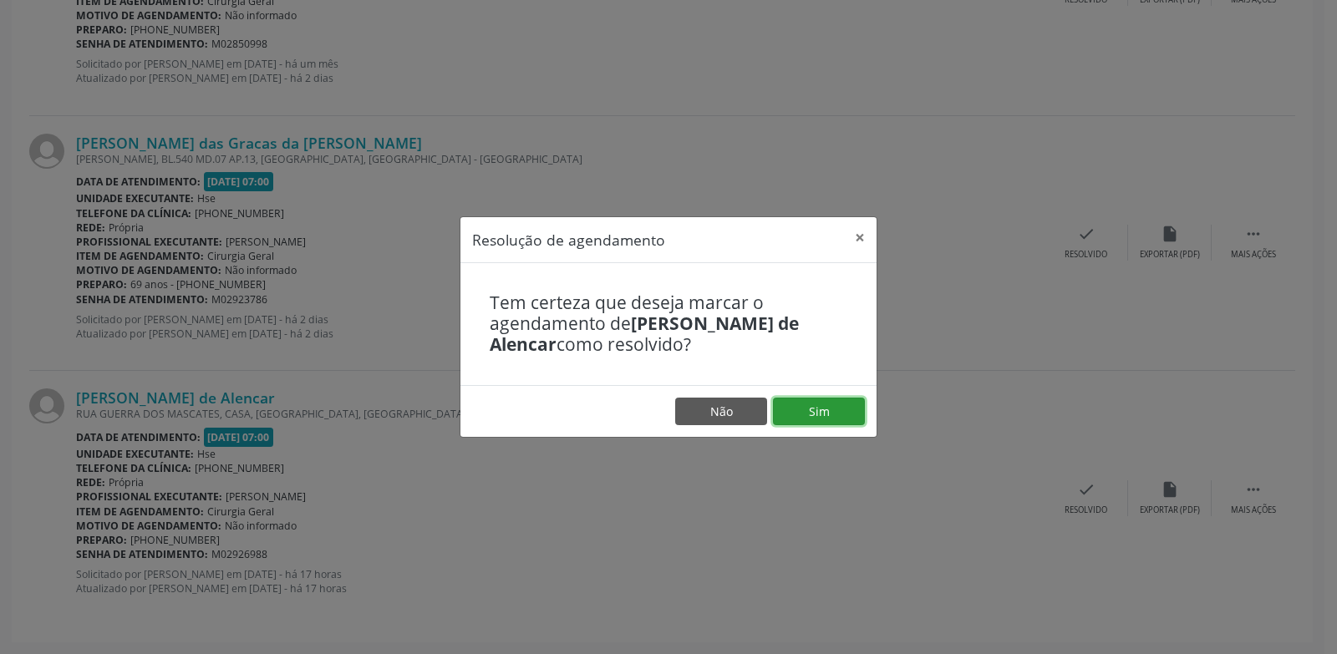
drag, startPoint x: 796, startPoint y: 407, endPoint x: 875, endPoint y: 383, distance: 82.2
click at [796, 407] on button "Sim" at bounding box center [819, 412] width 92 height 28
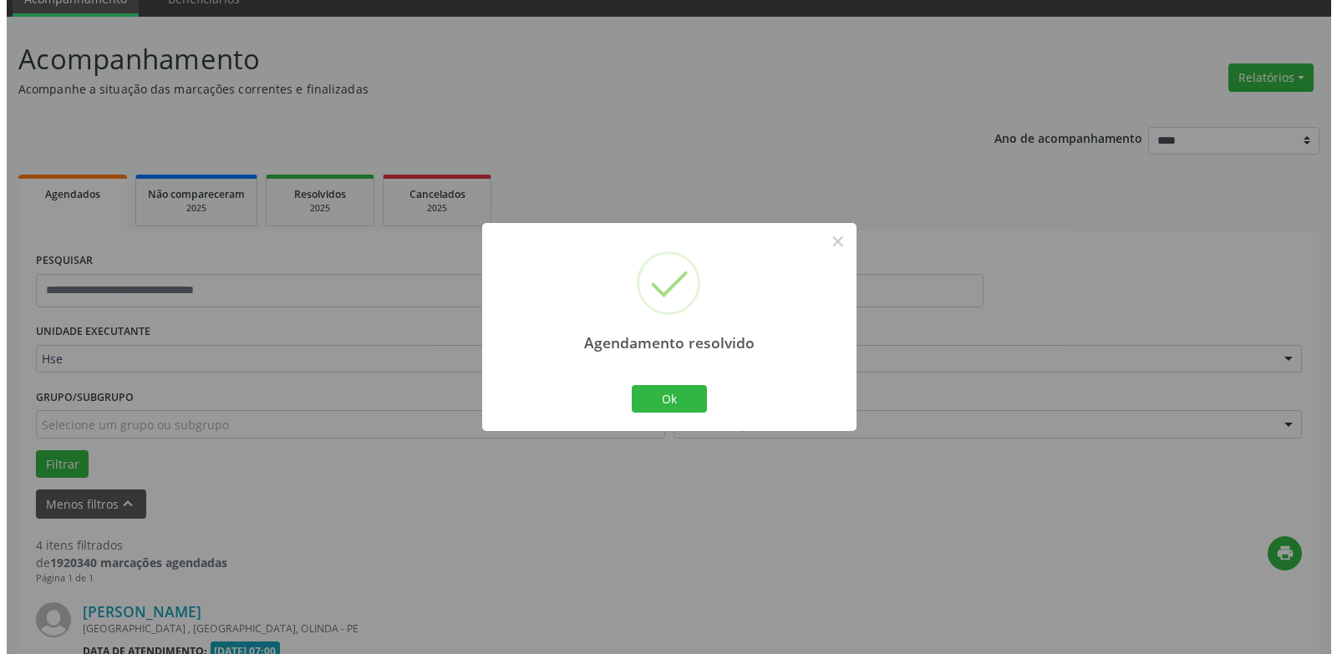
scroll to position [1055, 0]
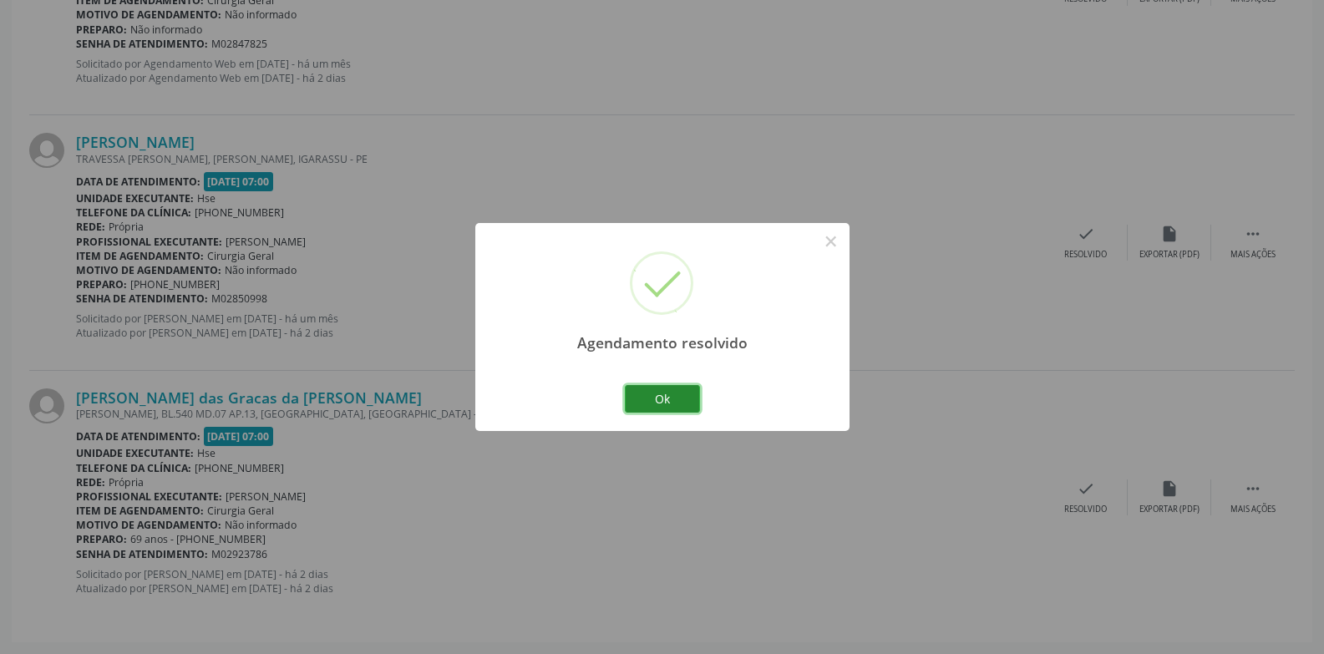
click at [654, 397] on button "Ok" at bounding box center [662, 399] width 75 height 28
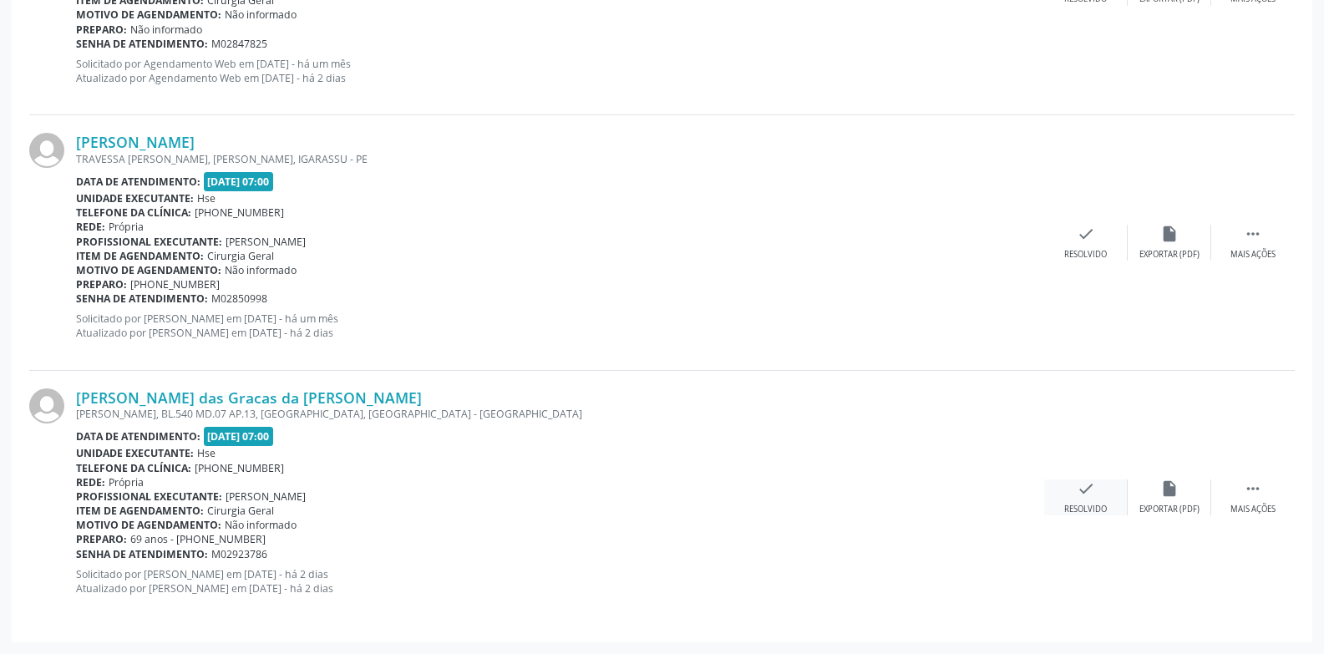
click at [1078, 481] on div "[PERSON_NAME] das Gracas da [PERSON_NAME] [PERSON_NAME], BL.540 MD.07 AP.13, AR…" at bounding box center [662, 498] width 1266 height 254
click at [1061, 494] on div "check Resolvido" at bounding box center [1086, 497] width 84 height 36
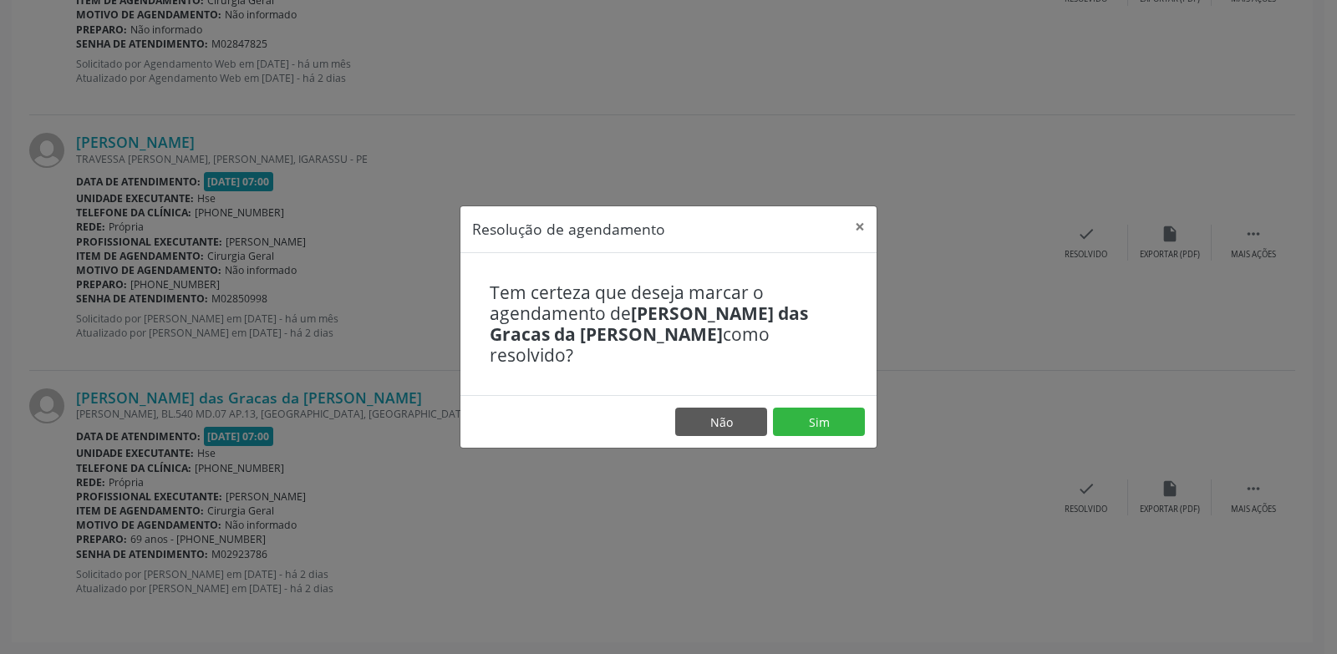
click at [846, 446] on div "Resolução de agendamento × Tem certeza que deseja marcar o agendamento de [PERS…" at bounding box center [668, 327] width 1337 height 654
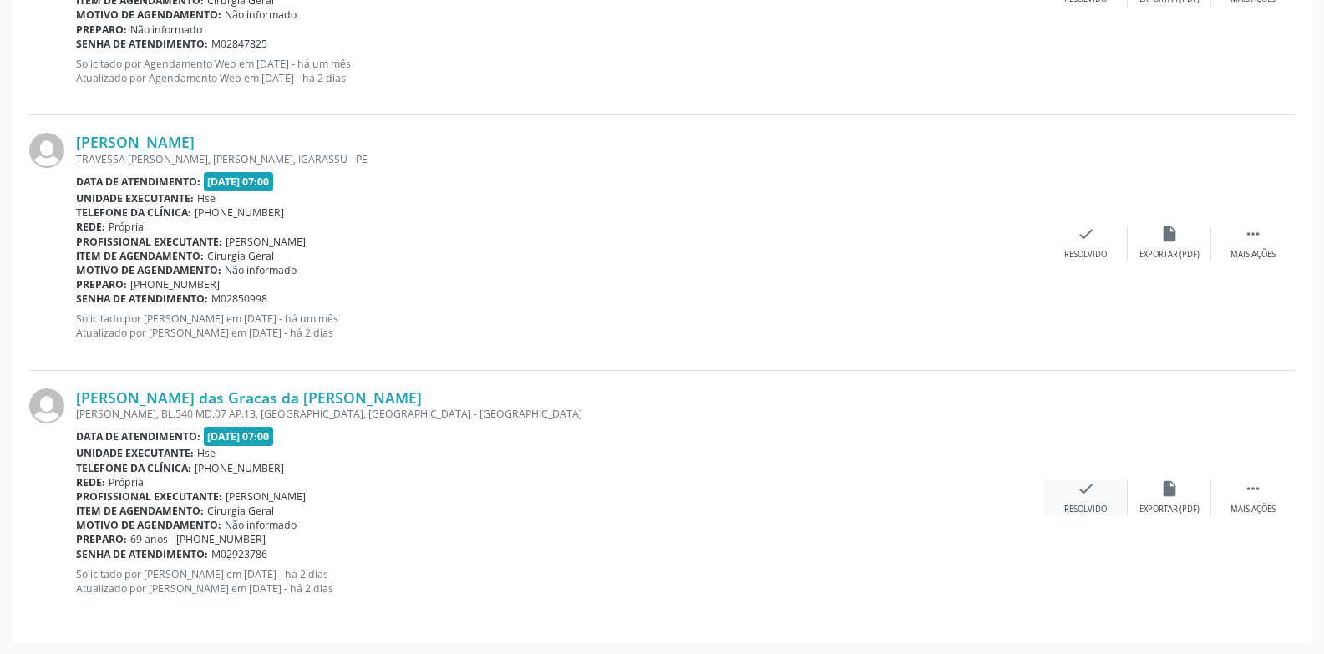
click at [1090, 489] on icon "check" at bounding box center [1086, 488] width 18 height 18
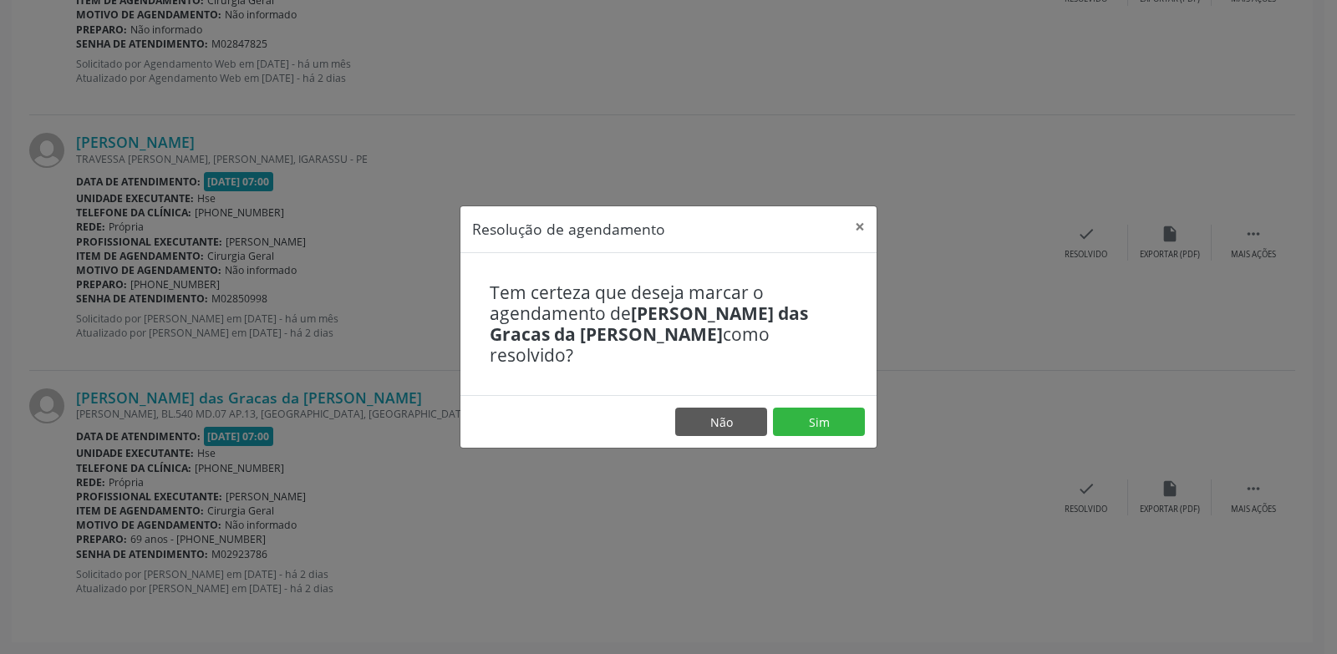
click at [826, 395] on footer "Não Sim" at bounding box center [668, 421] width 416 height 53
click at [827, 408] on button "Sim" at bounding box center [819, 422] width 92 height 28
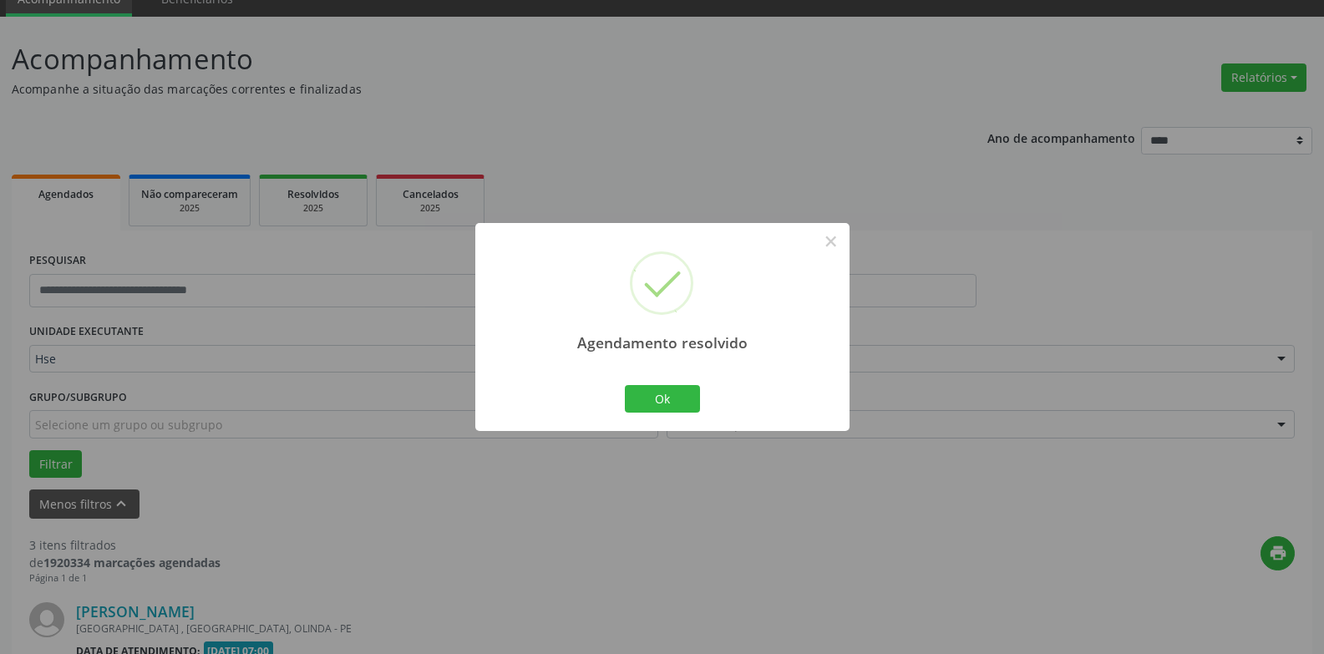
scroll to position [800, 0]
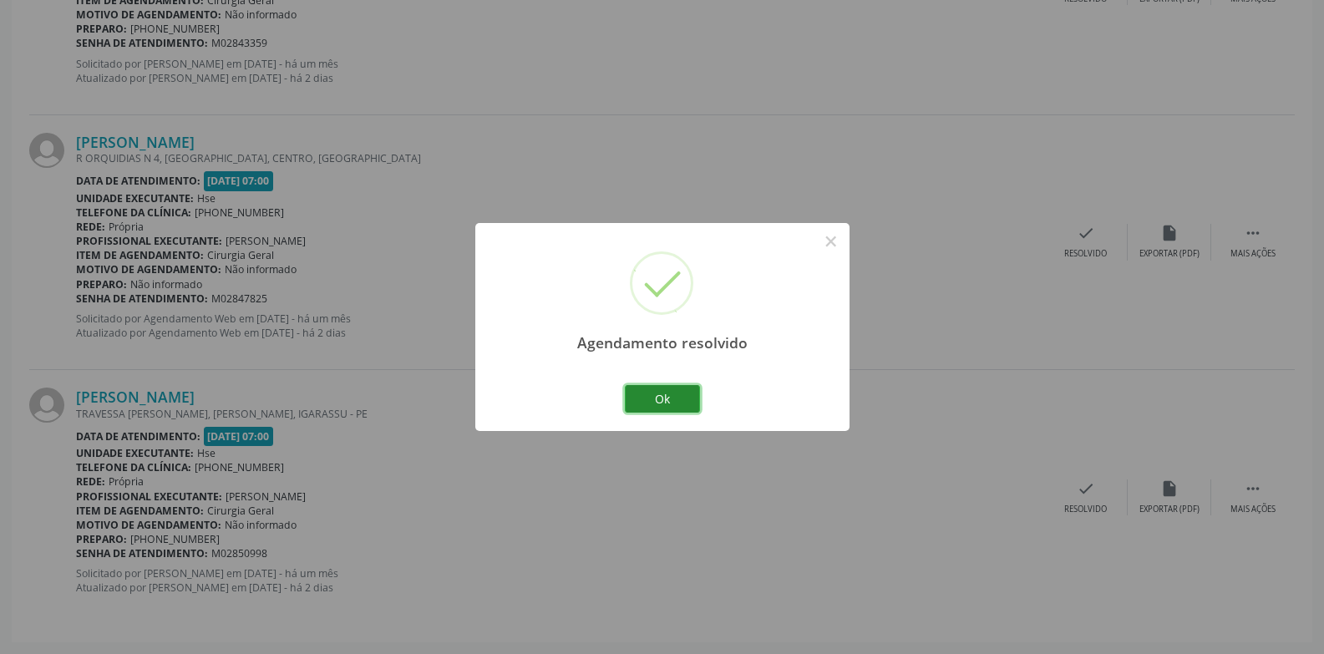
click at [669, 393] on button "Ok" at bounding box center [662, 399] width 75 height 28
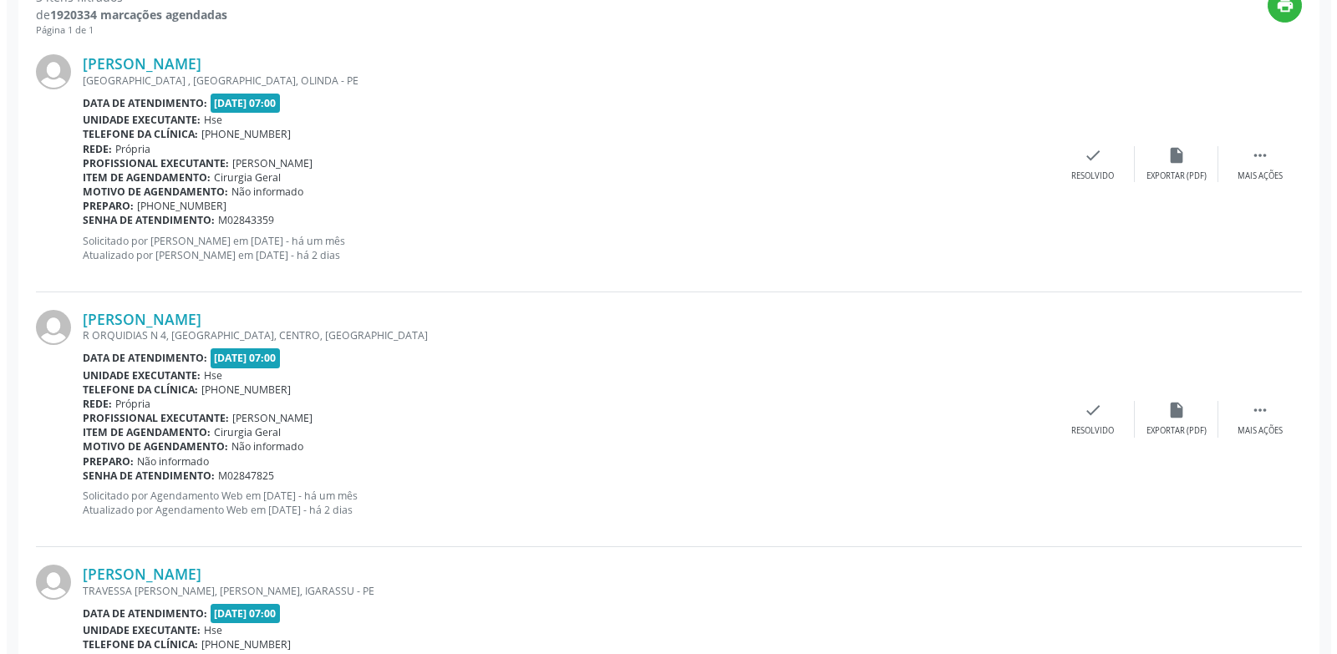
scroll to position [466, 0]
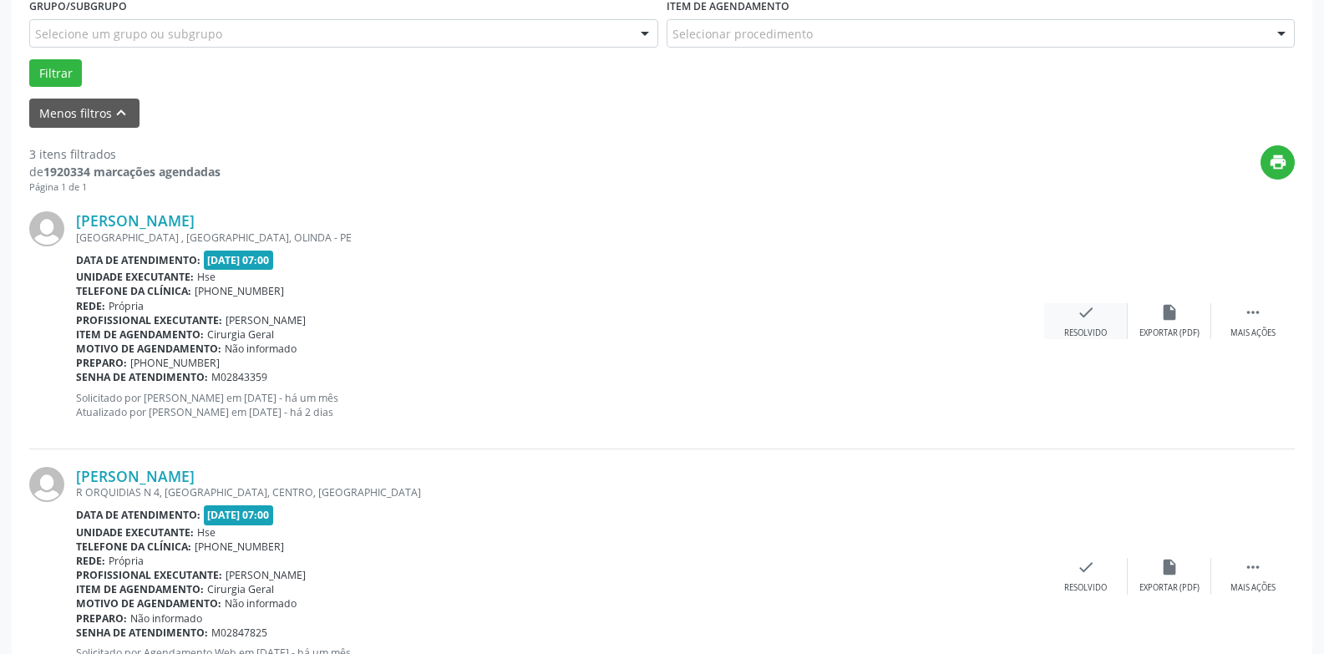
click at [1097, 312] on div "check Resolvido" at bounding box center [1086, 321] width 84 height 36
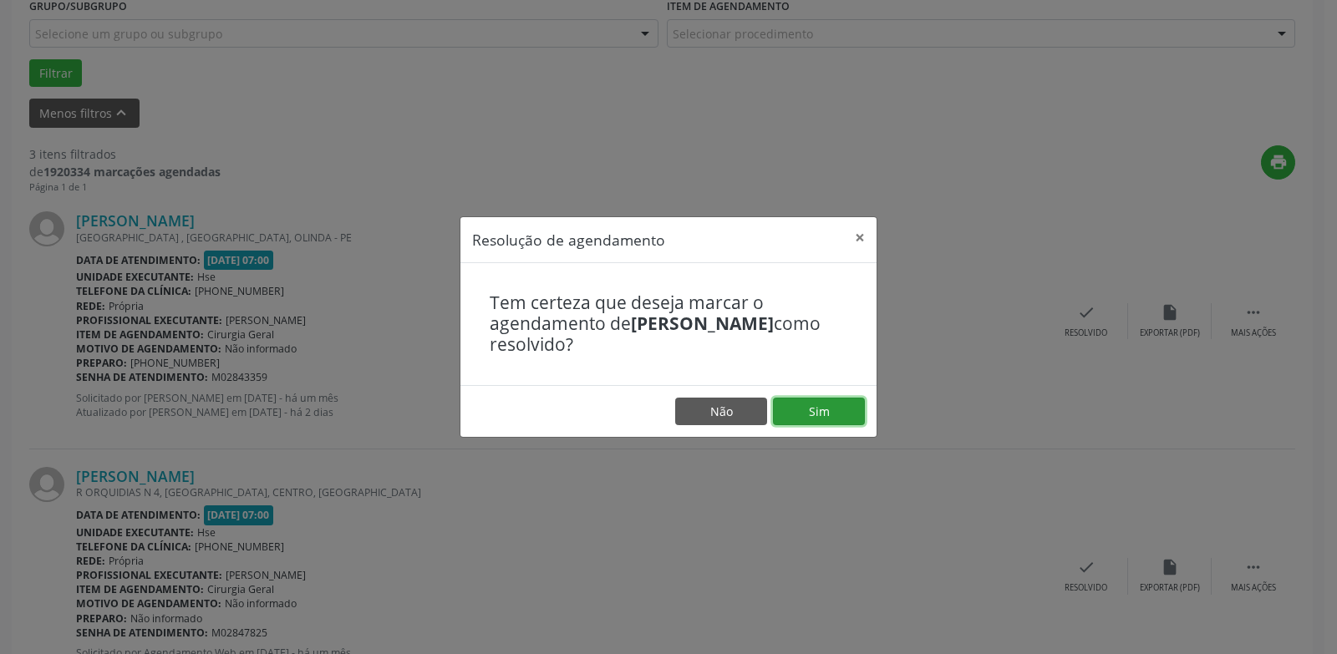
click at [823, 405] on button "Sim" at bounding box center [819, 412] width 92 height 28
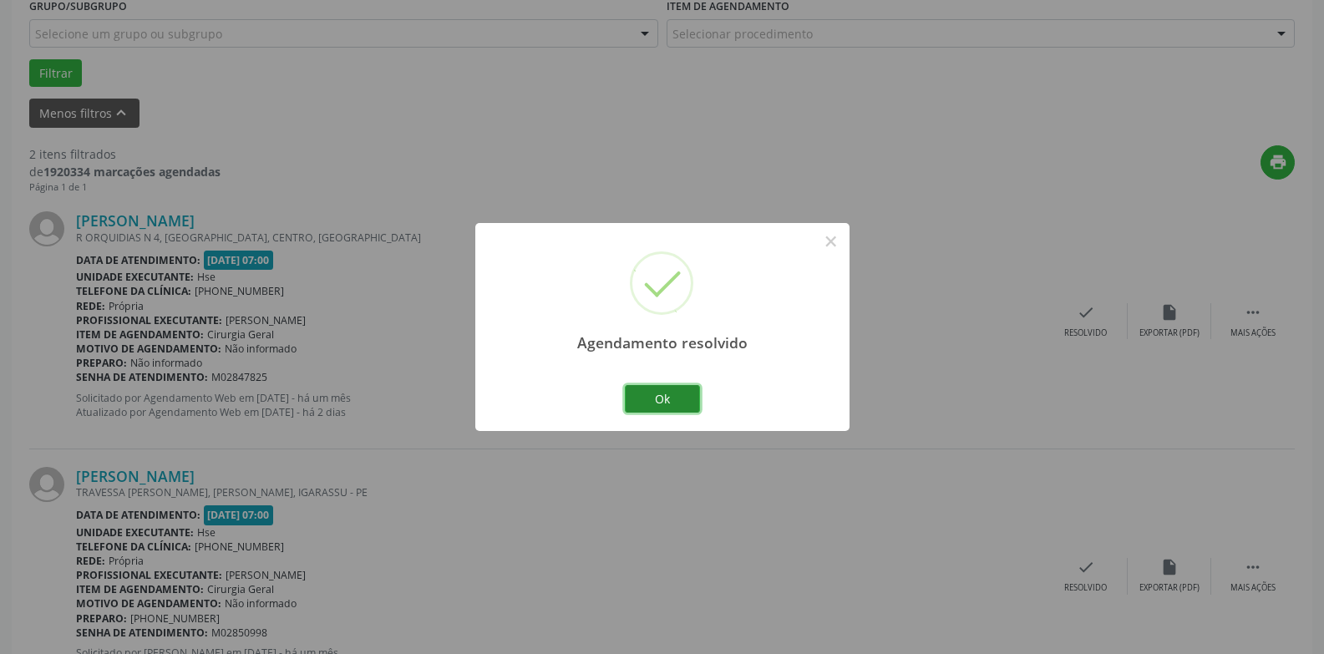
click at [681, 399] on button "Ok" at bounding box center [662, 399] width 75 height 28
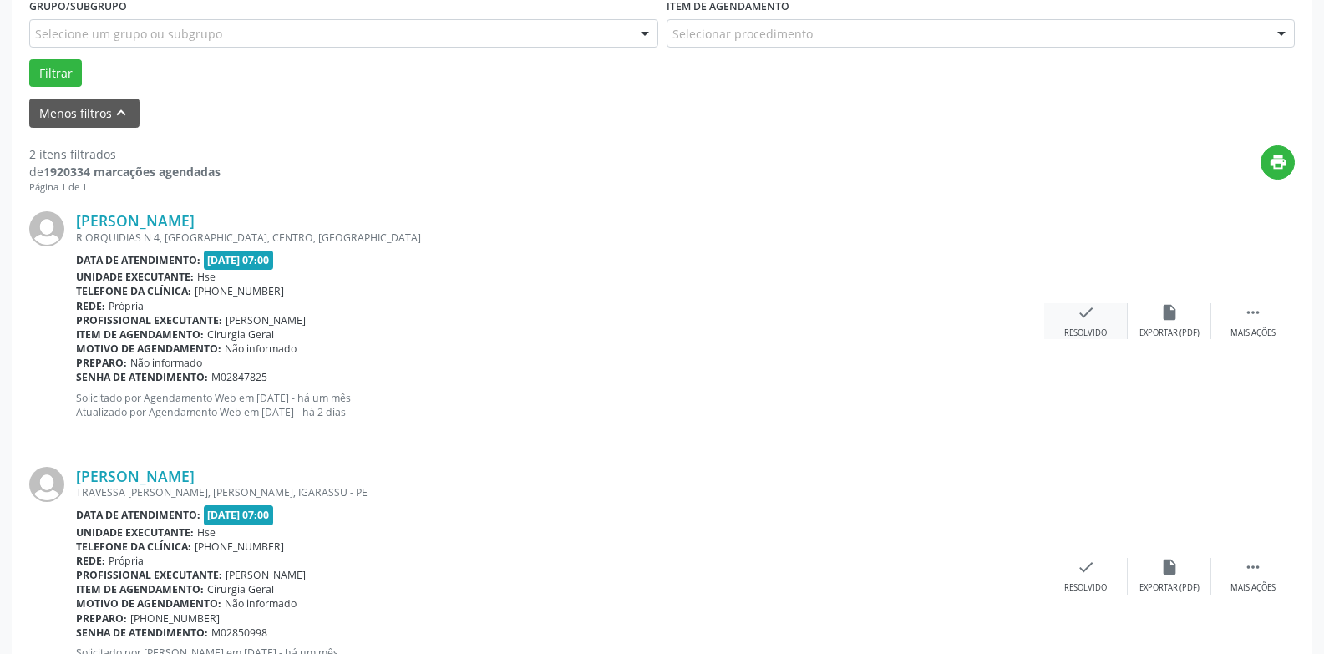
click at [1074, 327] on div "Resolvido" at bounding box center [1085, 333] width 43 height 12
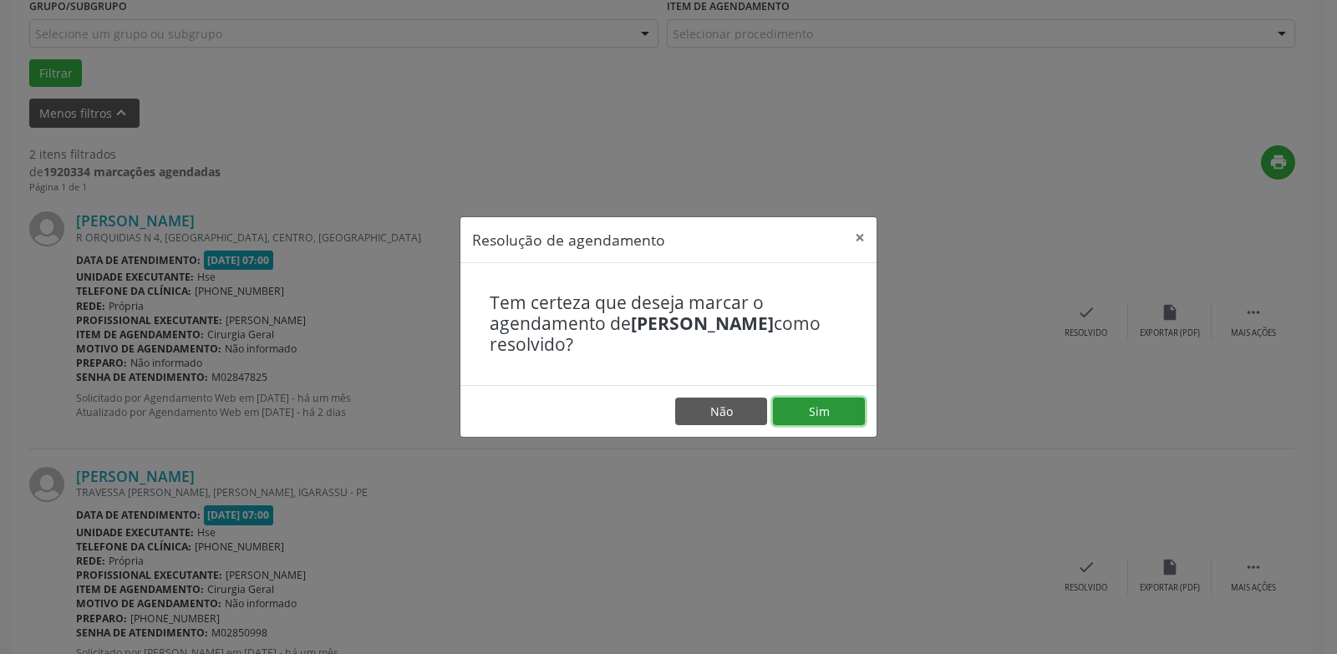
click at [811, 422] on button "Sim" at bounding box center [819, 412] width 92 height 28
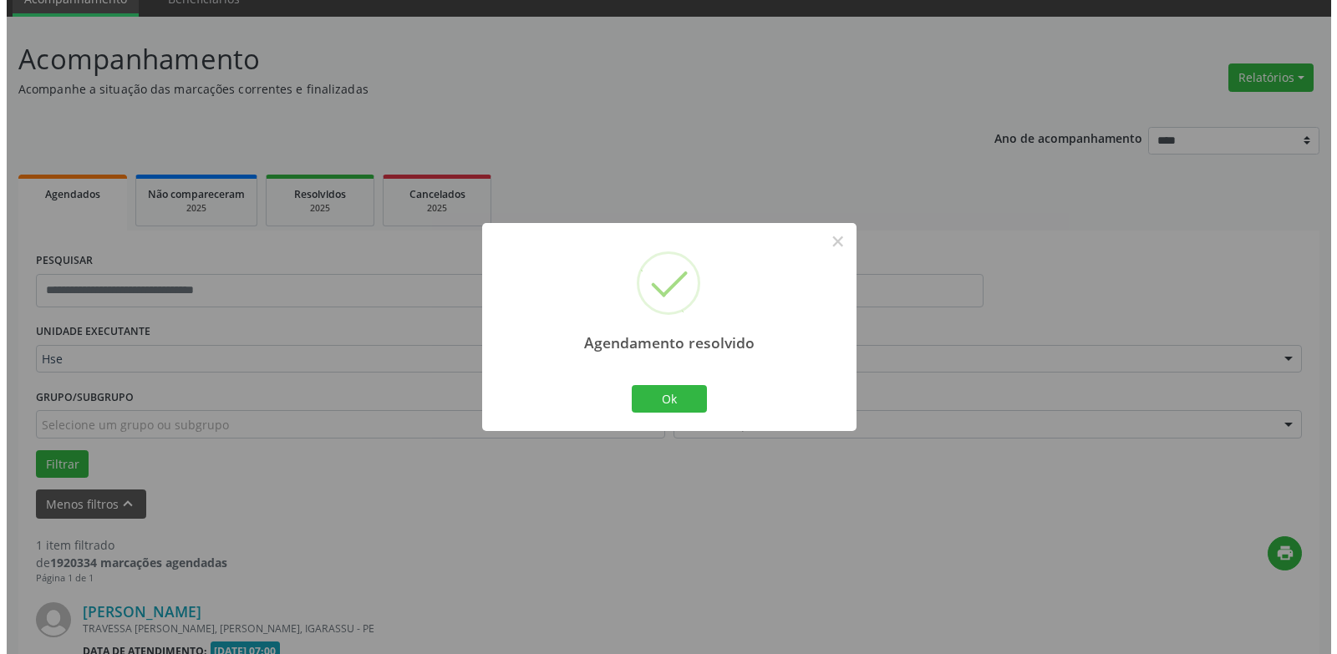
scroll to position [290, 0]
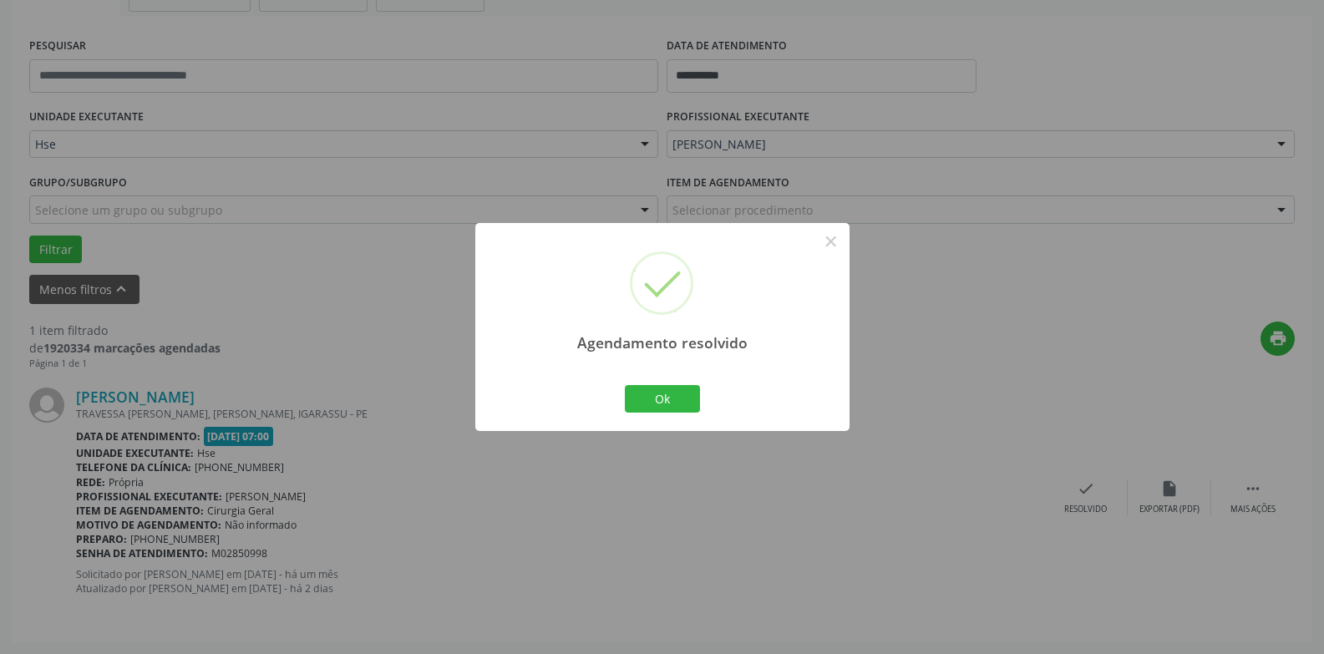
click at [650, 417] on div "Agendamento resolvido × Ok Cancel" at bounding box center [662, 327] width 374 height 208
click at [685, 408] on button "Ok" at bounding box center [662, 399] width 75 height 28
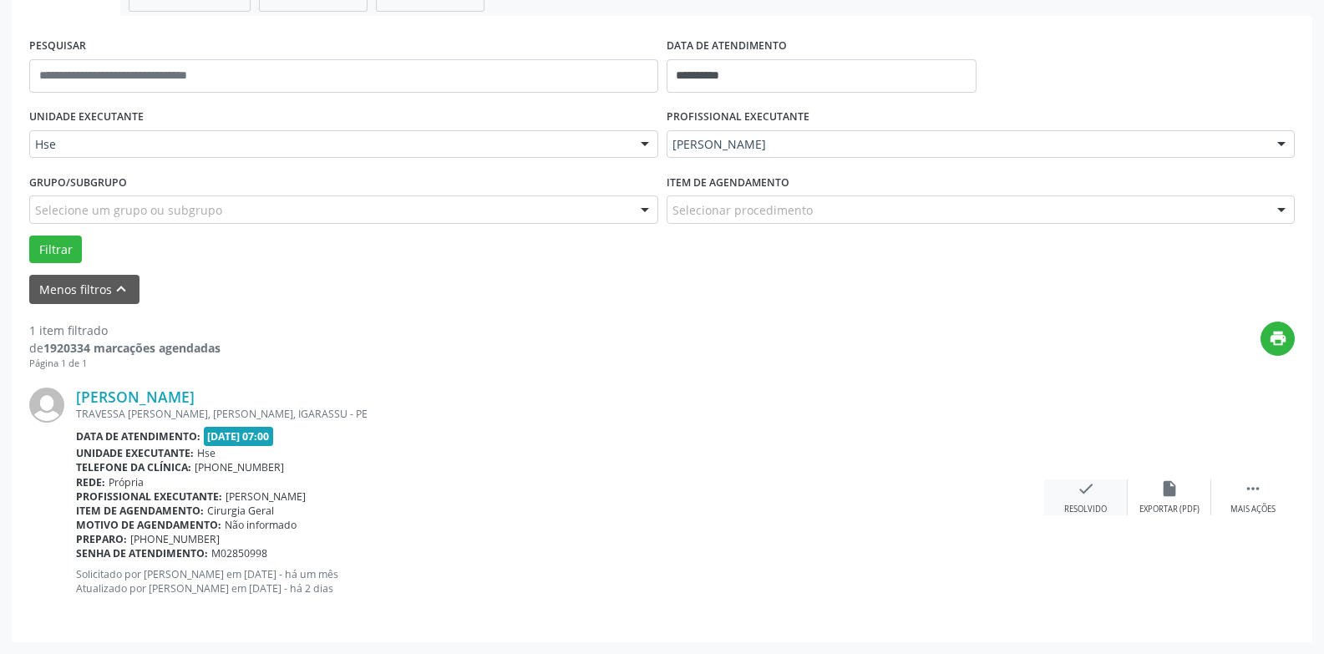
click at [1068, 488] on div "check Resolvido" at bounding box center [1086, 497] width 84 height 36
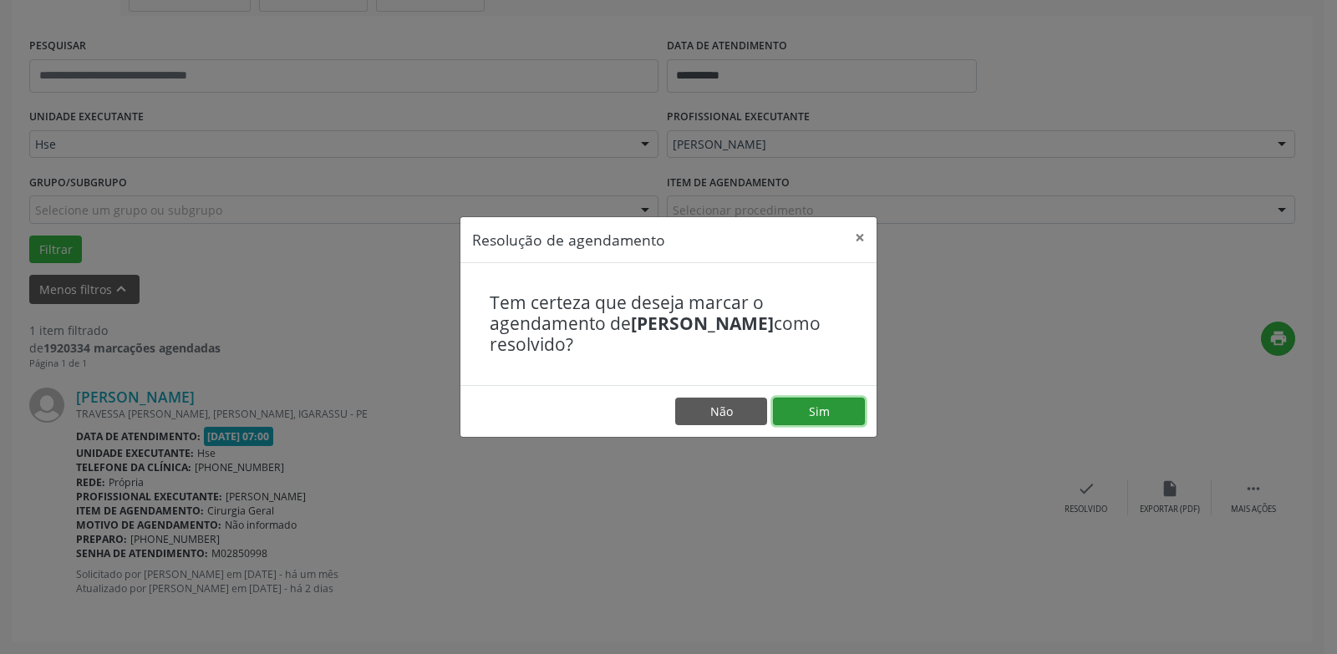
click at [842, 419] on button "Sim" at bounding box center [819, 412] width 92 height 28
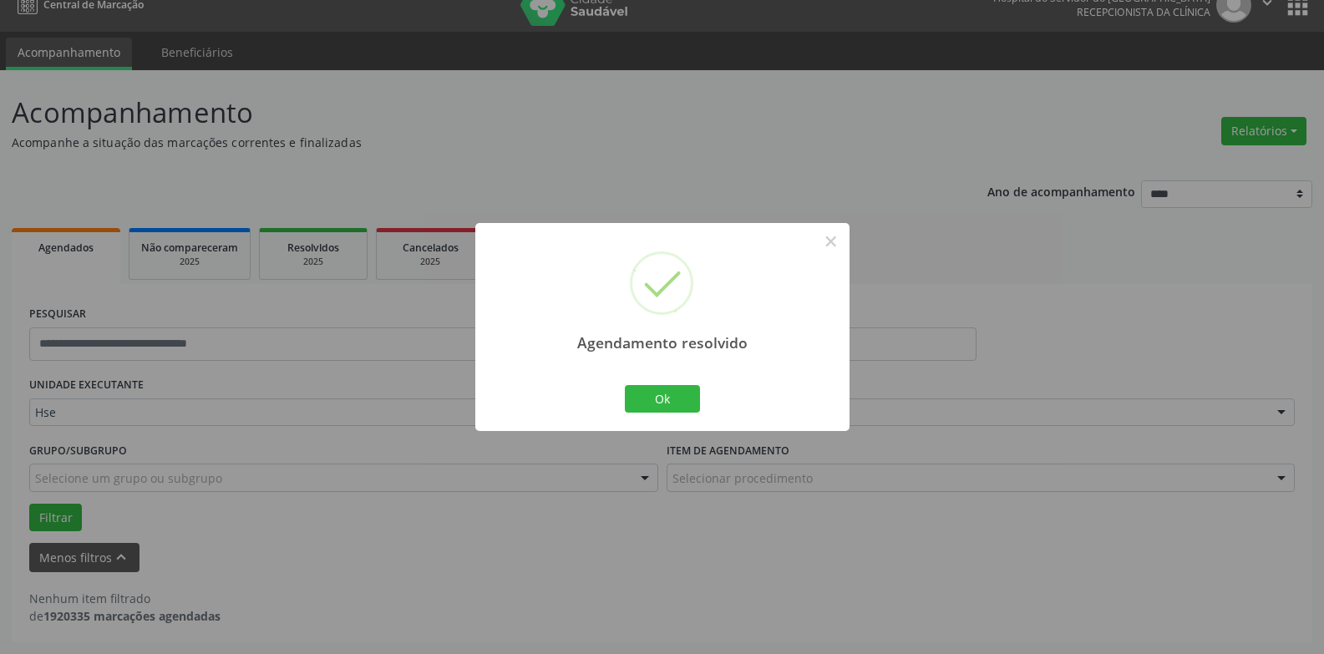
scroll to position [22, 0]
